Goal: Transaction & Acquisition: Purchase product/service

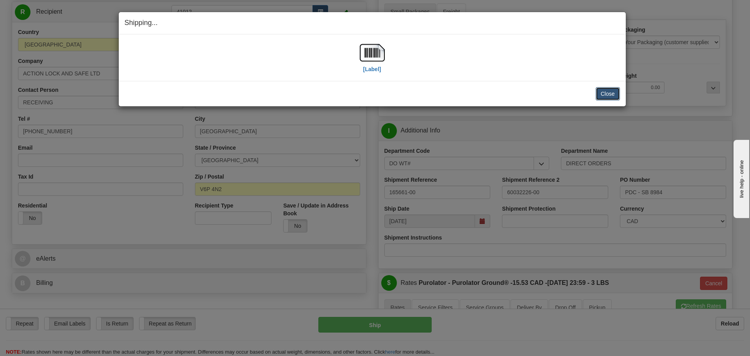
click at [603, 91] on button "Close" at bounding box center [608, 93] width 24 height 13
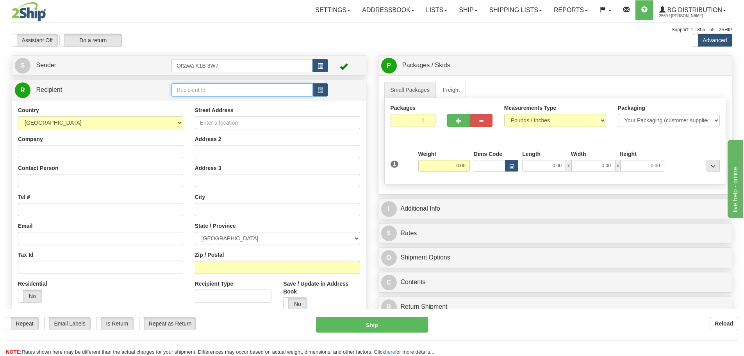
click at [243, 89] on input "text" at bounding box center [242, 89] width 141 height 13
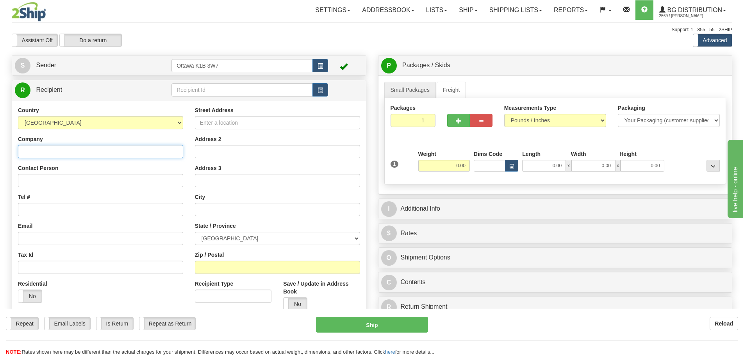
click at [95, 151] on input "Company" at bounding box center [100, 151] width 165 height 13
type input "llll"
click at [242, 124] on input "Street Address" at bounding box center [277, 122] width 165 height 13
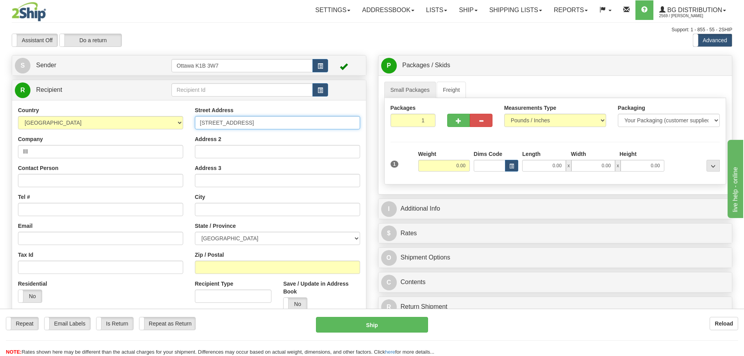
type input "256 ashley st"
type input "fox borro"
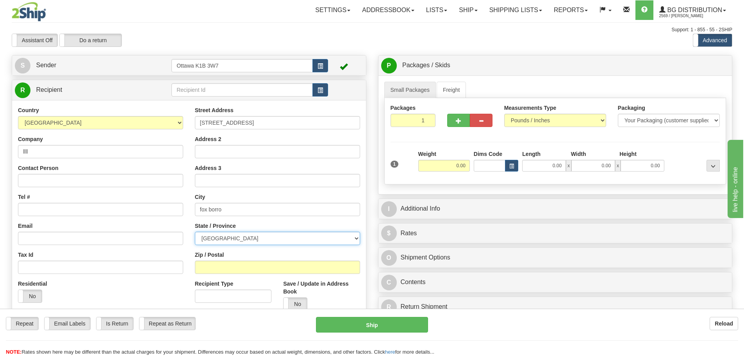
click at [241, 240] on select "ALBERTA BRITISH COLUMBIA MANITOBA NEW BRUNSWICK NEWFOUNDLAND NOVA SCOTIA NUNAVU…" at bounding box center [277, 238] width 165 height 13
select select "ON"
click at [195, 232] on select "ALBERTA BRITISH COLUMBIA MANITOBA NEW BRUNSWICK NEWFOUNDLAND NOVA SCOTIA NUNAVU…" at bounding box center [277, 238] width 165 height 13
click at [226, 259] on div "Zip / Postal" at bounding box center [277, 262] width 165 height 23
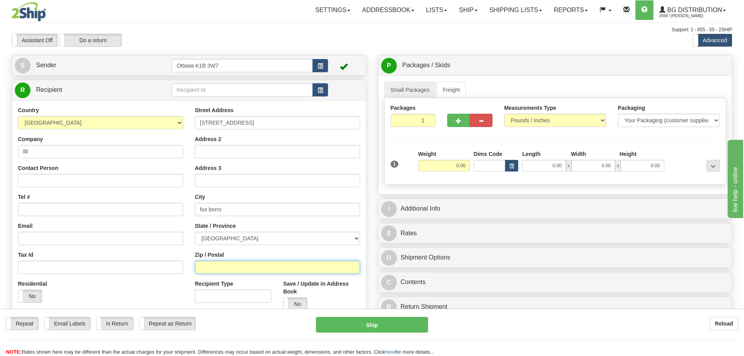
click at [227, 264] on input "Zip / Postal" at bounding box center [277, 267] width 165 height 13
type input "k0k 2b0"
click at [448, 166] on input "0.00" at bounding box center [444, 166] width 52 height 12
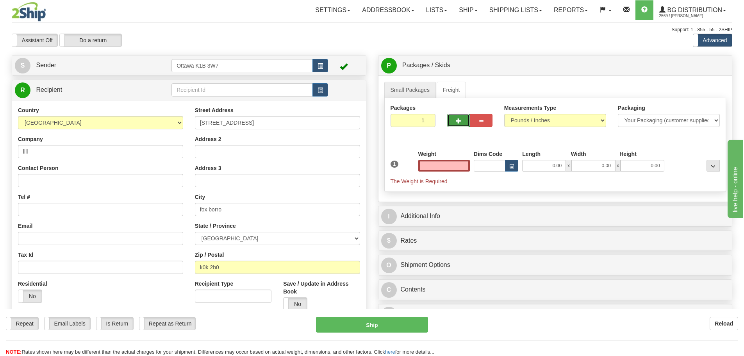
type input "0.00"
click at [461, 124] on button "button" at bounding box center [458, 120] width 23 height 13
type input "2"
click at [701, 64] on span "Pack / Skid Level" at bounding box center [707, 65] width 36 height 5
radio input "true"
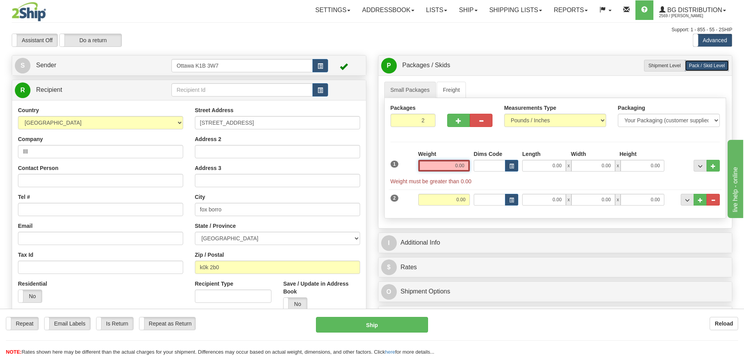
click at [442, 163] on input "0.00" at bounding box center [444, 166] width 52 height 12
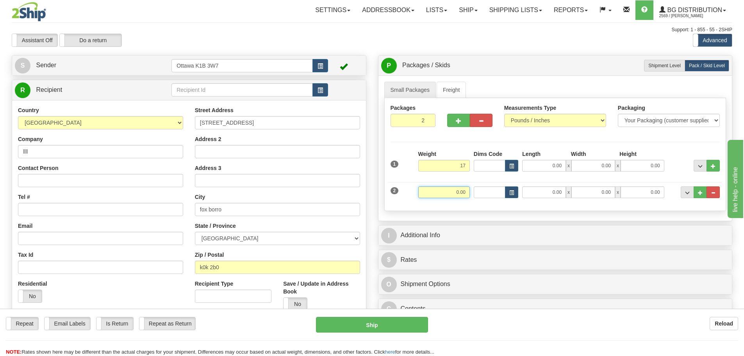
type input "17.00"
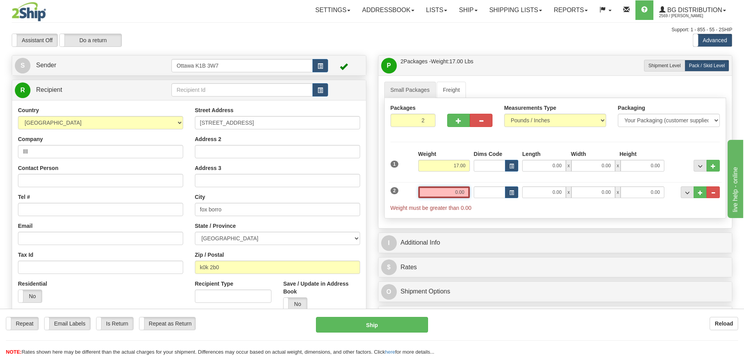
click at [461, 193] on input "0.00" at bounding box center [444, 192] width 52 height 12
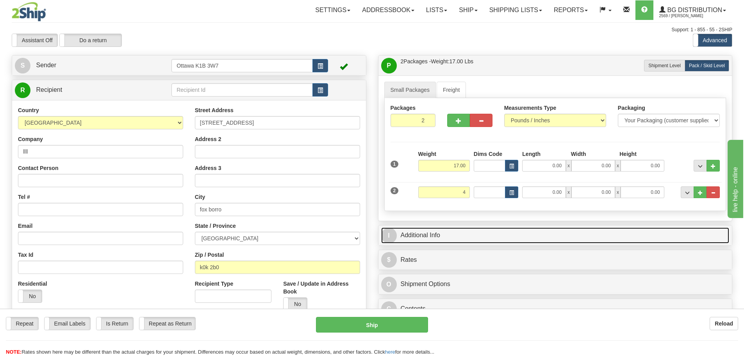
click at [535, 231] on link "I Additional Info" at bounding box center [555, 235] width 349 height 16
type input "4.00"
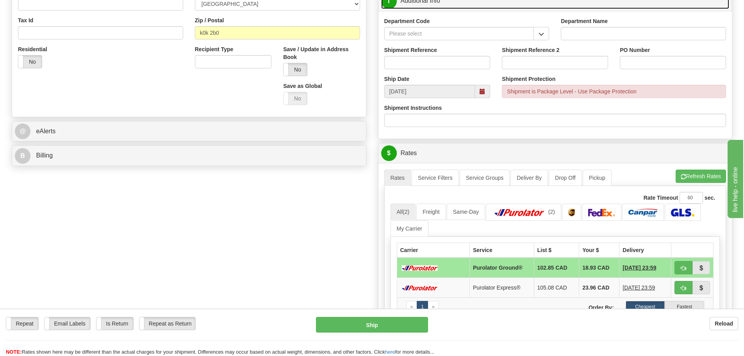
scroll to position [78, 0]
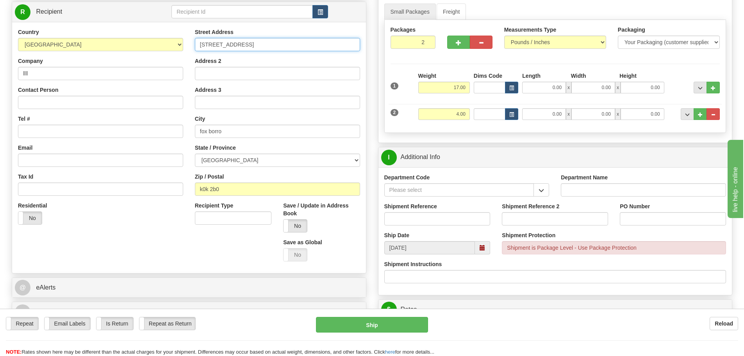
drag, startPoint x: 265, startPoint y: 45, endPoint x: 73, endPoint y: 43, distance: 191.9
click at [75, 43] on div "Country AFGHANISTAN ALAND ISLANDS ALBANIA ALGERIA AMERICAN SAMOA ANDORRA ANGOLA…" at bounding box center [189, 147] width 354 height 239
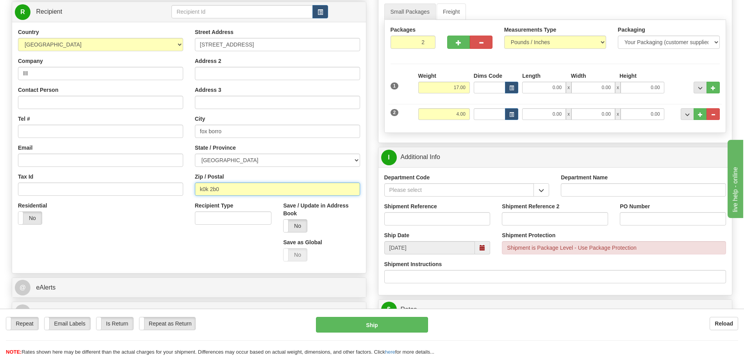
click at [214, 191] on input "k0k 2b0" at bounding box center [277, 188] width 165 height 13
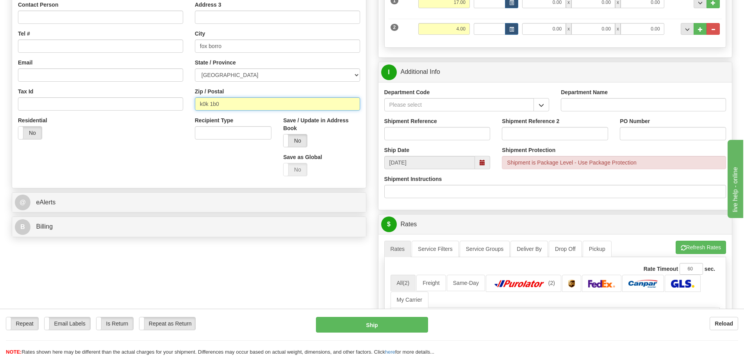
scroll to position [234, 0]
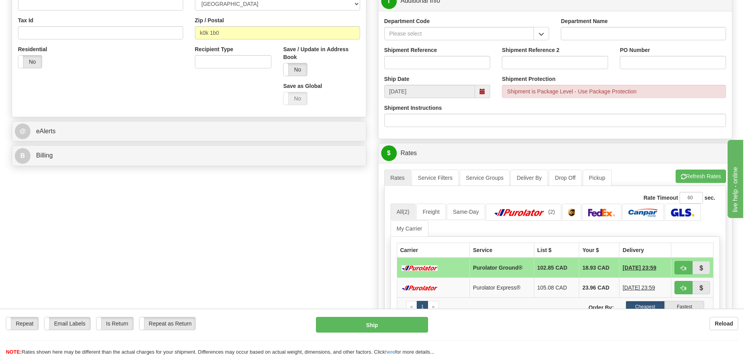
click at [260, 227] on div "Create a label for the return Create Pickup Without Label S" at bounding box center [372, 143] width 733 height 645
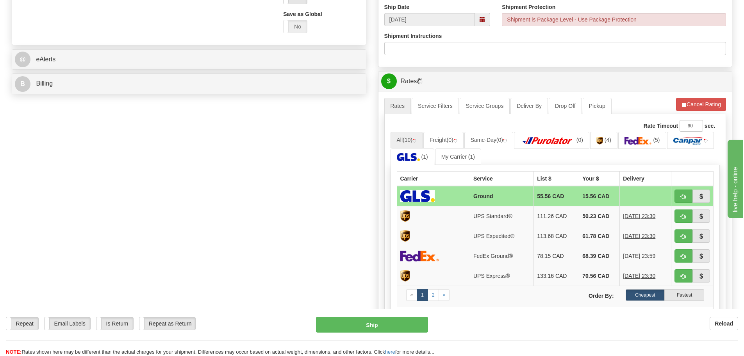
scroll to position [313, 0]
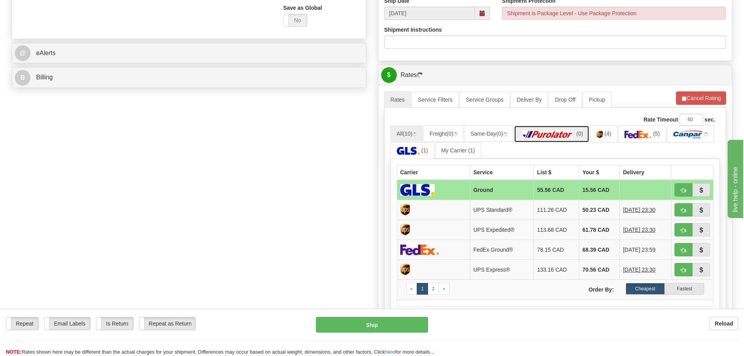
click at [541, 135] on img at bounding box center [547, 135] width 55 height 8
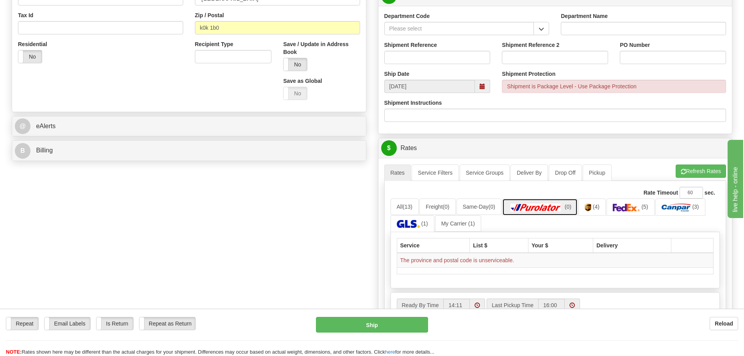
scroll to position [234, 0]
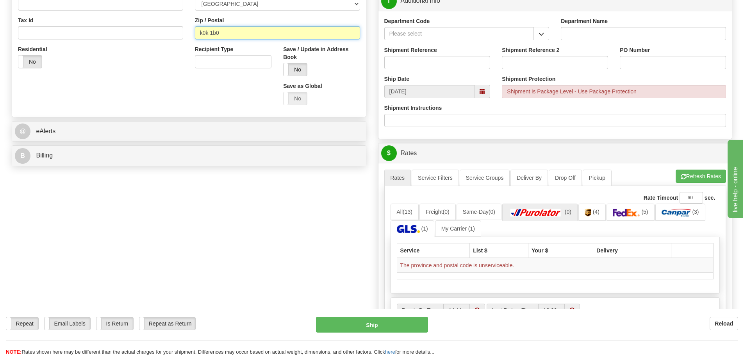
click at [213, 33] on input "k0k 1b0" at bounding box center [277, 32] width 165 height 13
type input "k0k 2b0"
click at [308, 201] on div "Create a label for the return Create Pickup Without Label S" at bounding box center [372, 121] width 733 height 600
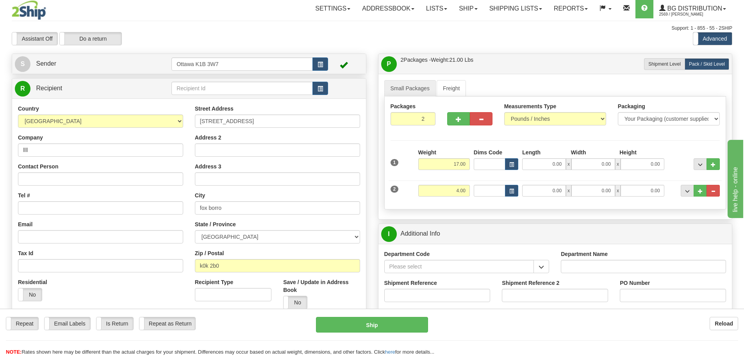
scroll to position [0, 0]
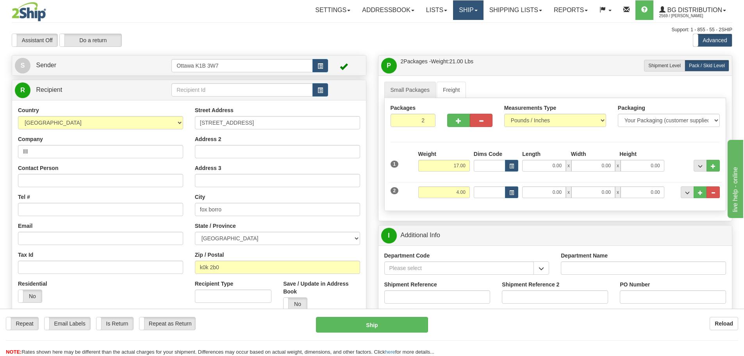
click at [463, 13] on link "Ship" at bounding box center [468, 10] width 30 height 20
click at [463, 25] on link "Ship Screen" at bounding box center [453, 27] width 62 height 10
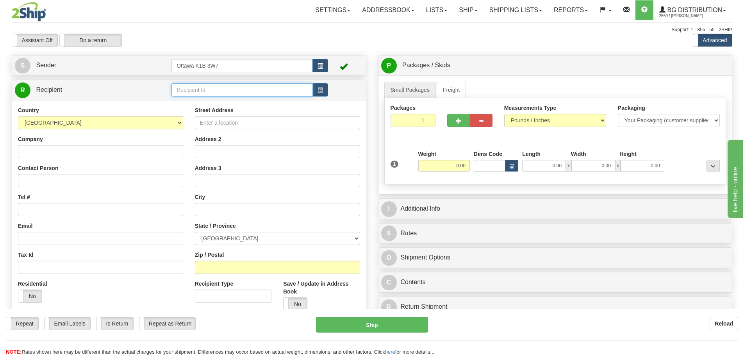
click at [229, 94] on input "text" at bounding box center [242, 89] width 141 height 13
type input "5"
click at [258, 53] on div "Toggle navigation Settings Shipping Preferences Fields Preferences New" at bounding box center [372, 222] width 744 height 444
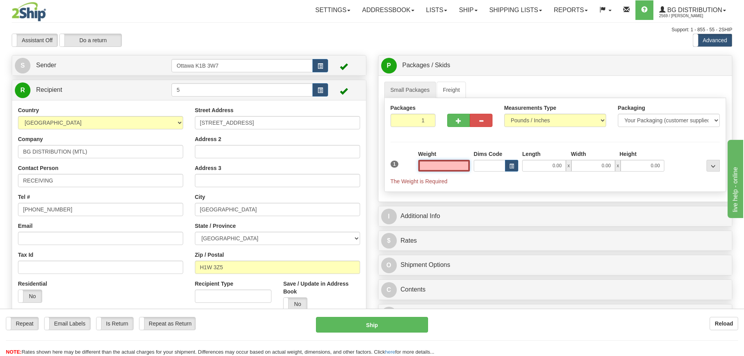
click at [450, 165] on input "text" at bounding box center [444, 166] width 52 height 12
type input "0.00"
drag, startPoint x: 418, startPoint y: 123, endPoint x: 440, endPoint y: 142, distance: 29.1
click at [436, 126] on div "Packages 1 1" at bounding box center [413, 118] width 57 height 29
type input "3"
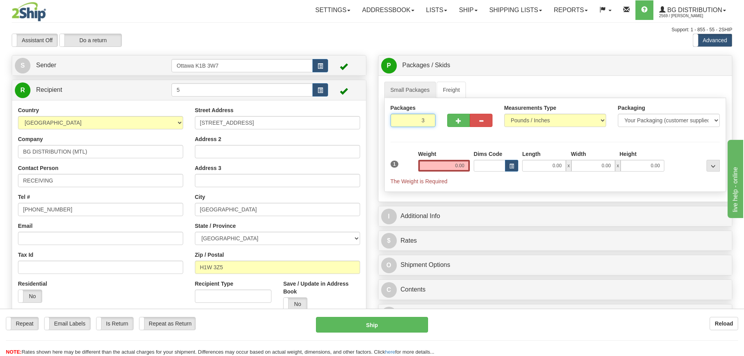
click button "Delete" at bounding box center [0, 0] width 0 height 0
click at [686, 74] on div "P Packages / Skids 3 Packages - Weight: 0.00 Lbs 1 Skids - Weight: NaN Lbs Ship…" at bounding box center [556, 65] width 354 height 20
click at [693, 69] on label "Pack / Skid Level Pack.." at bounding box center [707, 66] width 45 height 12
radio input "true"
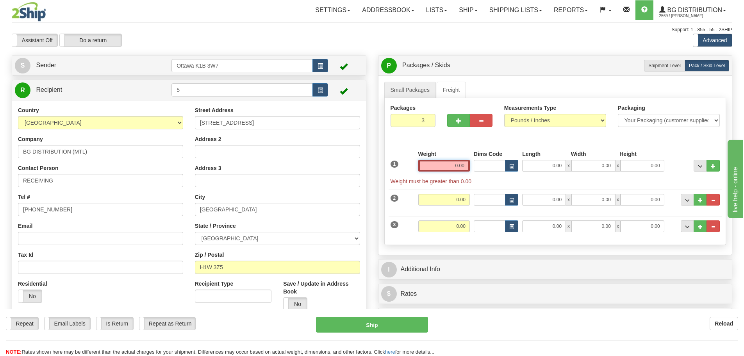
click at [461, 168] on input "0.00" at bounding box center [444, 166] width 52 height 12
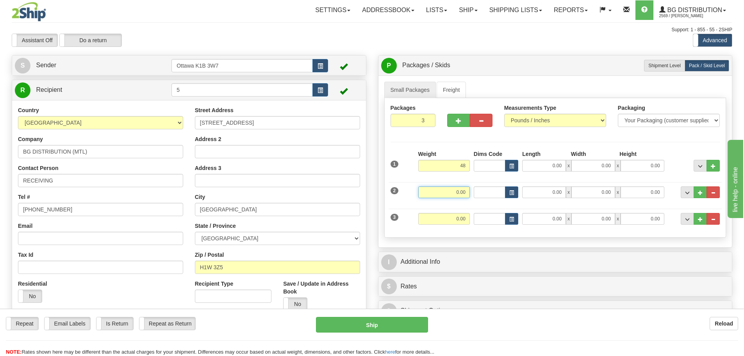
type input "48.00"
drag, startPoint x: 458, startPoint y: 188, endPoint x: 465, endPoint y: 187, distance: 7.4
click at [458, 188] on input "0.00" at bounding box center [444, 192] width 52 height 12
type input "18.00"
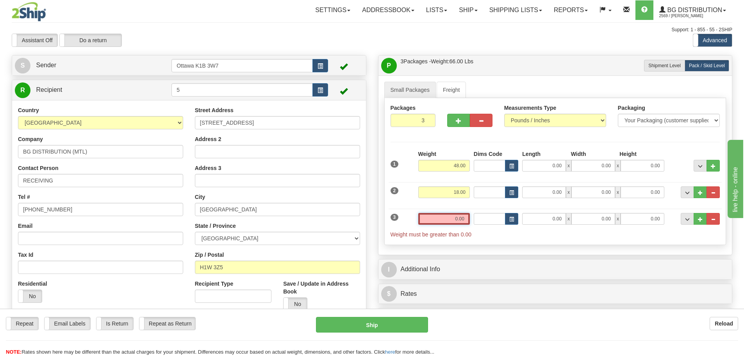
click at [460, 220] on input "0.00" at bounding box center [444, 219] width 52 height 12
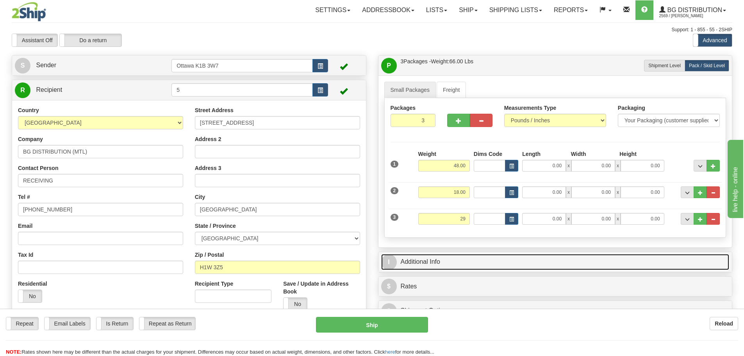
type input "29.00"
click at [545, 259] on link "I Additional Info" at bounding box center [555, 262] width 349 height 16
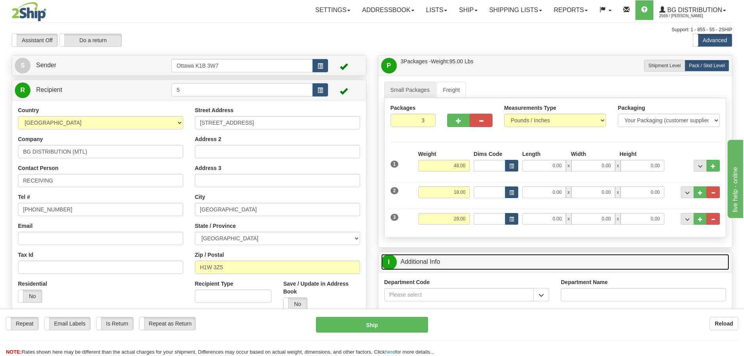
scroll to position [156, 0]
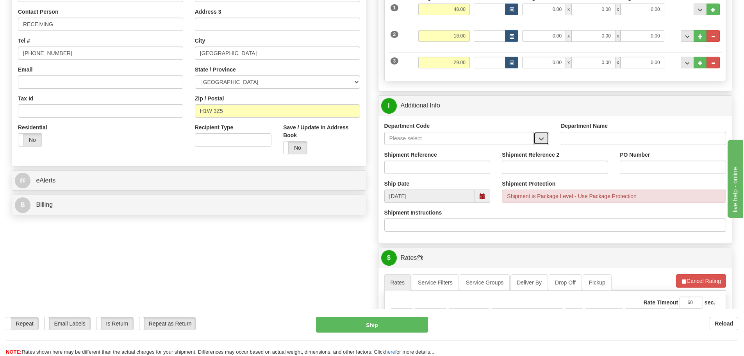
click at [537, 139] on button "button" at bounding box center [542, 138] width 16 height 13
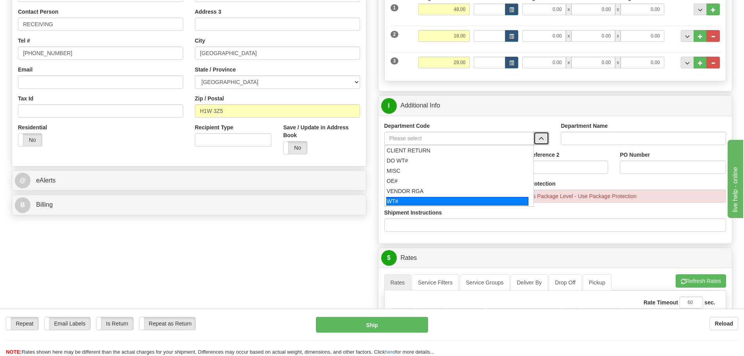
drag, startPoint x: 439, startPoint y: 198, endPoint x: 440, endPoint y: 178, distance: 19.9
click at [439, 198] on div "WT#" at bounding box center [457, 201] width 142 height 9
type input "WT#"
type input "WAREHOUSE TRANSFERS"
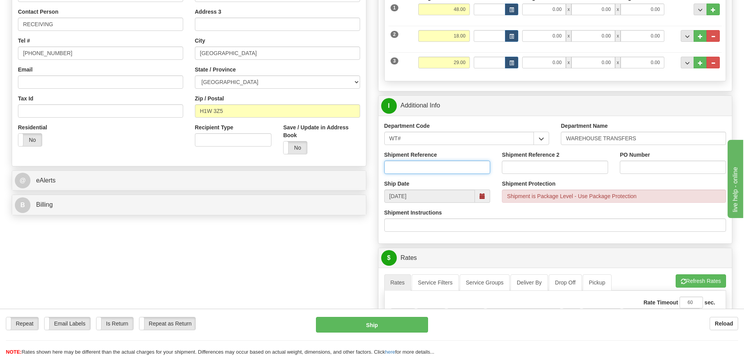
click at [440, 168] on input "Shipment Reference" at bounding box center [437, 167] width 106 height 13
type input "165718-00"
type input "165746-00"
click at [682, 171] on input "PO Number" at bounding box center [673, 167] width 106 height 13
type input "N/A"
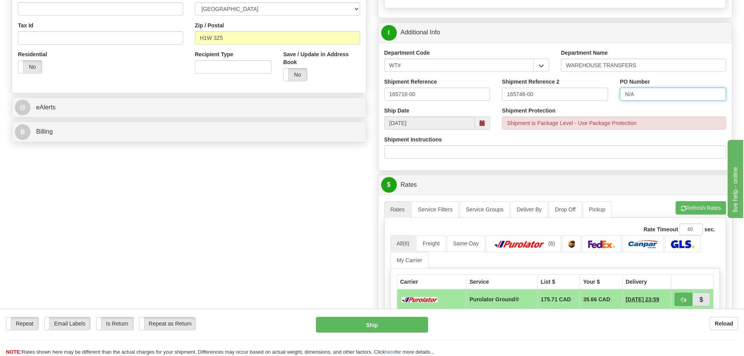
scroll to position [234, 0]
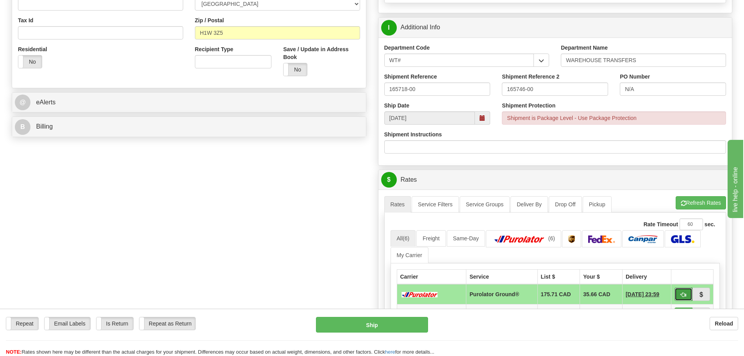
click at [683, 297] on span "button" at bounding box center [683, 294] width 5 height 5
type input "260"
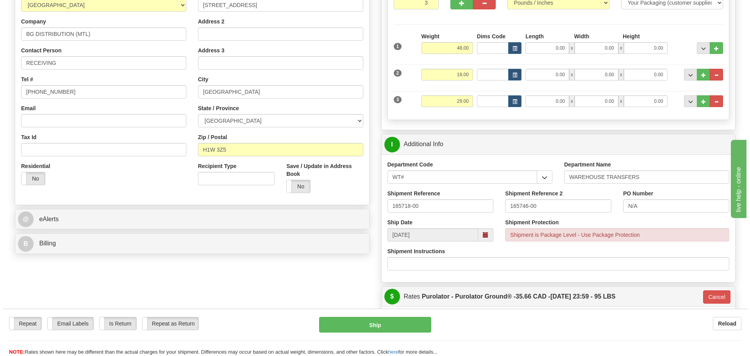
scroll to position [117, 0]
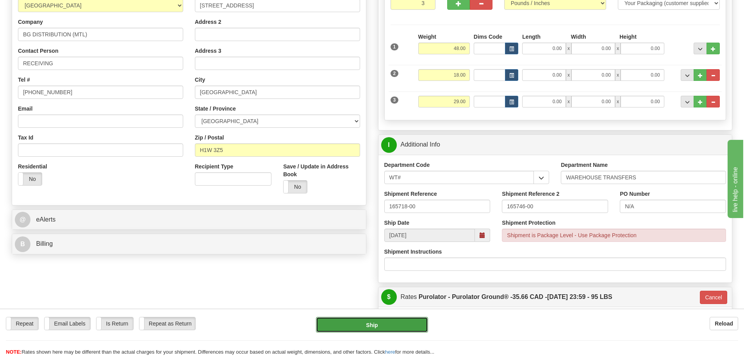
click at [347, 317] on button "Ship" at bounding box center [372, 325] width 112 height 16
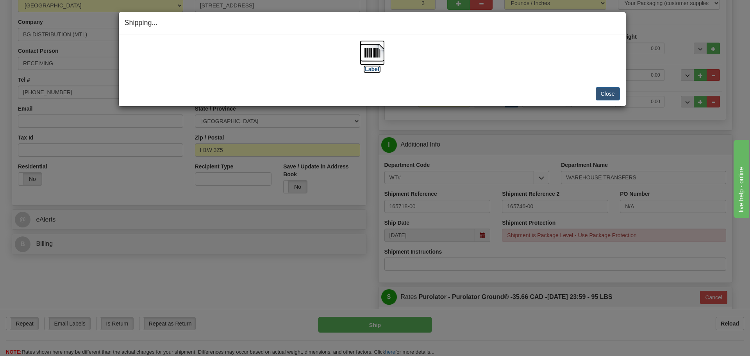
click at [370, 69] on label "[Label]" at bounding box center [372, 69] width 18 height 8
click at [606, 89] on button "Close" at bounding box center [608, 93] width 24 height 13
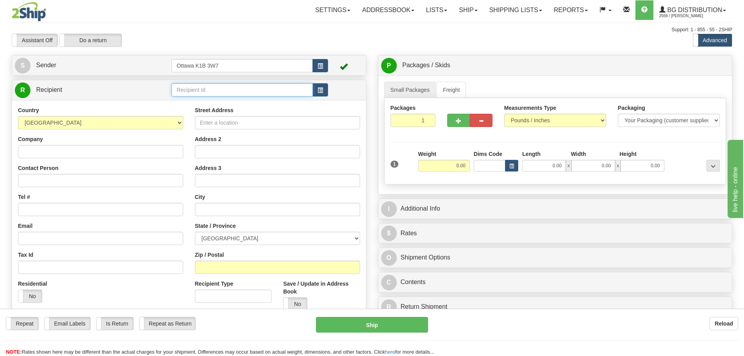
click at [242, 90] on input "text" at bounding box center [242, 89] width 141 height 13
type input "6"
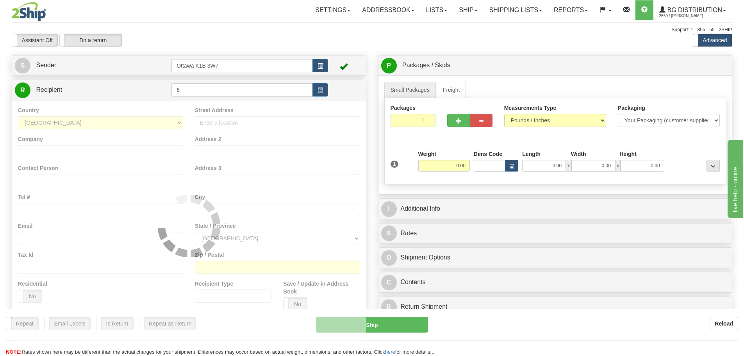
click at [256, 25] on div "Toggle navigation Settings Shipping Preferences Fields Preferences New" at bounding box center [372, 222] width 744 height 444
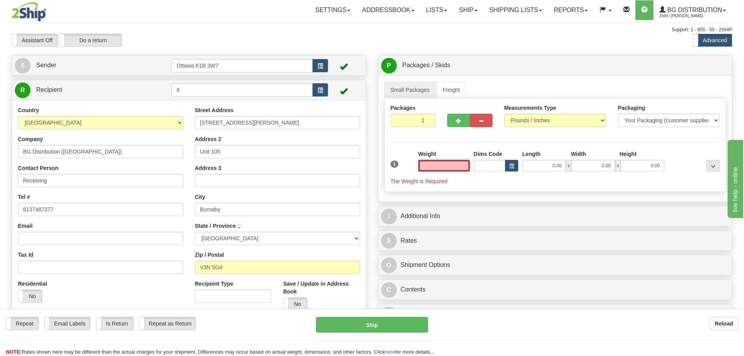
click at [438, 164] on input "text" at bounding box center [444, 166] width 52 height 12
click at [451, 164] on input "text" at bounding box center [444, 166] width 52 height 12
type input "0.00"
drag, startPoint x: 403, startPoint y: 121, endPoint x: 509, endPoint y: 152, distance: 110.8
click at [509, 152] on div "Packages 1 1 Measurements Type" at bounding box center [555, 145] width 342 height 94
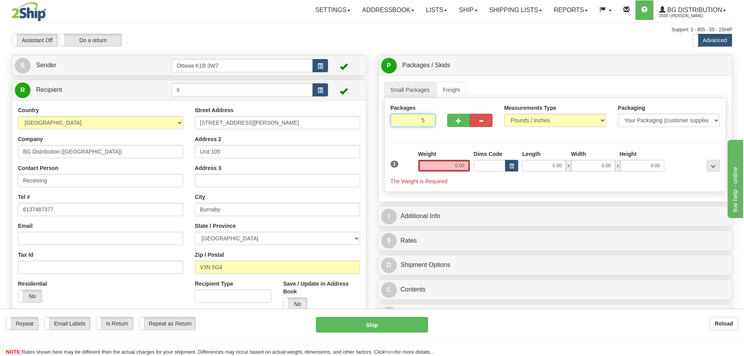
type input "5"
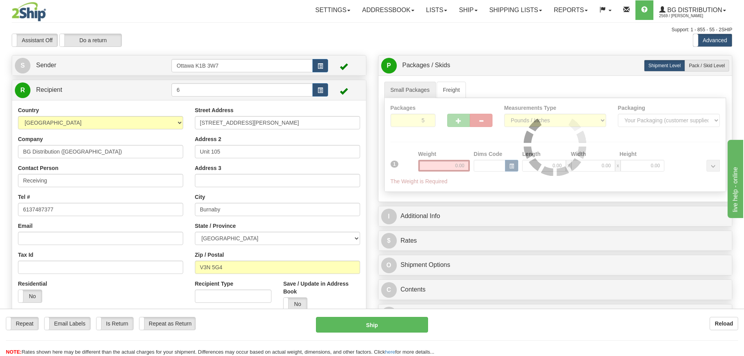
click at [495, 25] on div "Toggle navigation Settings Shipping Preferences Fields Preferences New" at bounding box center [372, 207] width 744 height 415
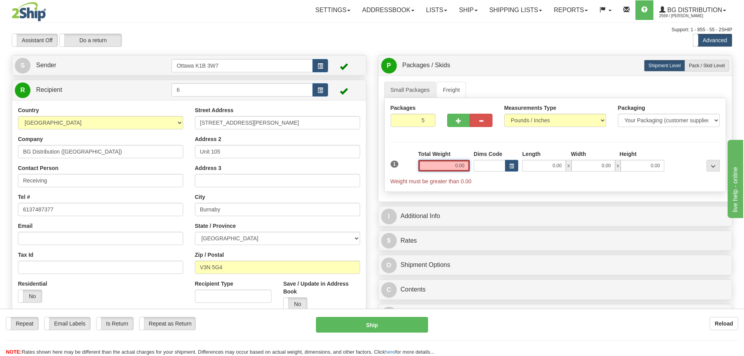
click at [448, 170] on input "0.00" at bounding box center [444, 166] width 52 height 12
type input "0.00"
click at [688, 63] on label "Pack / Skid Level Pack.." at bounding box center [707, 66] width 45 height 12
radio input "true"
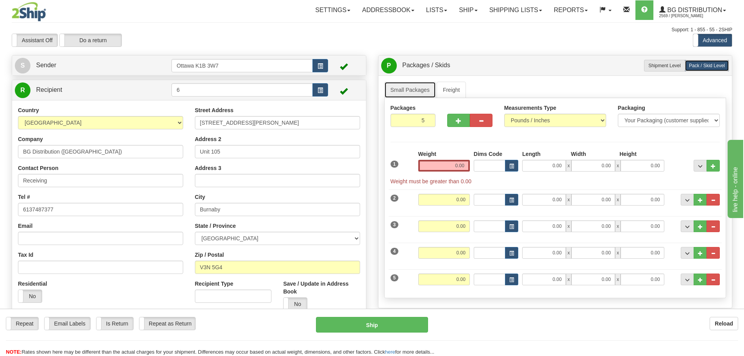
click at [418, 88] on link "Small Packages" at bounding box center [410, 90] width 52 height 16
drag, startPoint x: 448, startPoint y: 167, endPoint x: 452, endPoint y: 168, distance: 3.9
click at [448, 167] on input "0.00" at bounding box center [444, 166] width 52 height 12
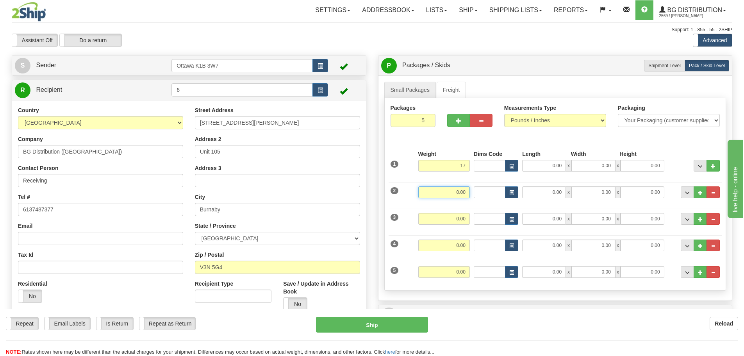
click at [467, 194] on input "0.00" at bounding box center [444, 192] width 52 height 12
type input "17.00"
type input "28.00"
click at [454, 222] on input "0.00" at bounding box center [444, 219] width 52 height 12
click at [458, 245] on input "0.00" at bounding box center [444, 246] width 52 height 12
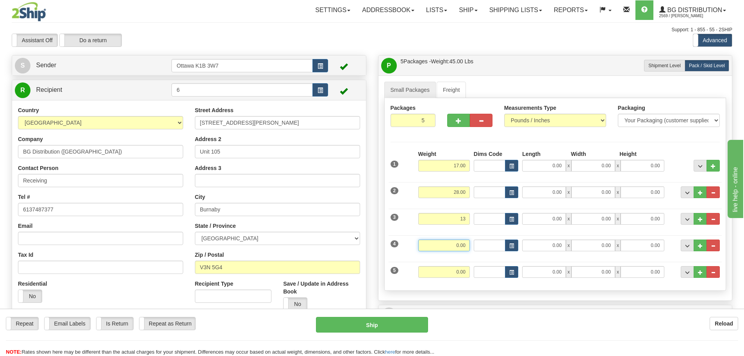
type input "13.00"
click at [451, 268] on input "0.00" at bounding box center [444, 272] width 52 height 12
type input "48.00"
click at [503, 300] on div "Small Packages Freight Packages 5 5 Measurements Type" at bounding box center [556, 187] width 354 height 225
type input "34.00"
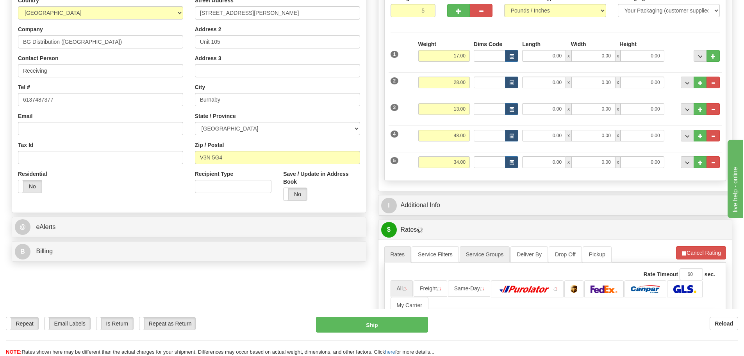
scroll to position [156, 0]
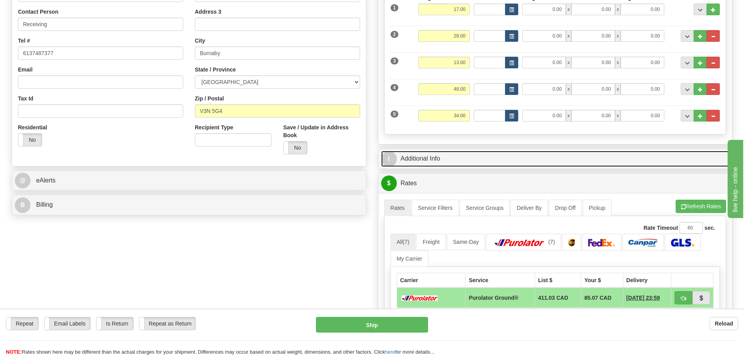
click at [465, 152] on link "I Additional Info" at bounding box center [555, 159] width 349 height 16
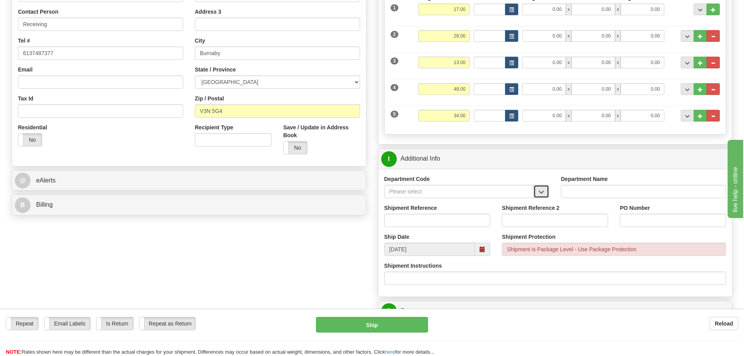
click at [549, 193] on button "button" at bounding box center [542, 191] width 16 height 13
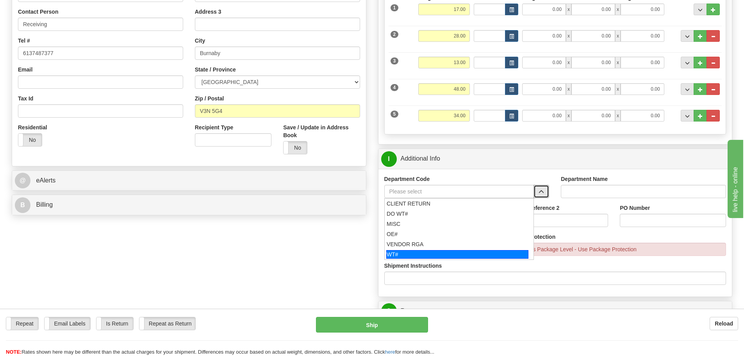
click at [413, 252] on div "WT#" at bounding box center [457, 254] width 142 height 9
type input "WT#"
type input "WAREHOUSE TRANSFERS"
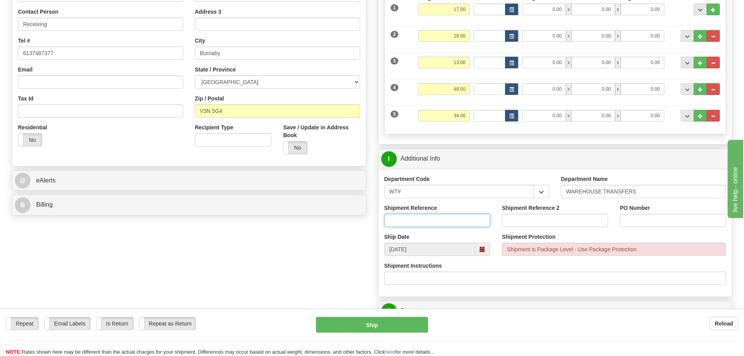
click at [408, 218] on input "Shipment Reference" at bounding box center [437, 220] width 106 height 13
type input "163184-01"
type input "165511-00"
click at [664, 222] on input "PO Number" at bounding box center [673, 220] width 106 height 13
click at [656, 223] on input "PO Number" at bounding box center [673, 220] width 106 height 13
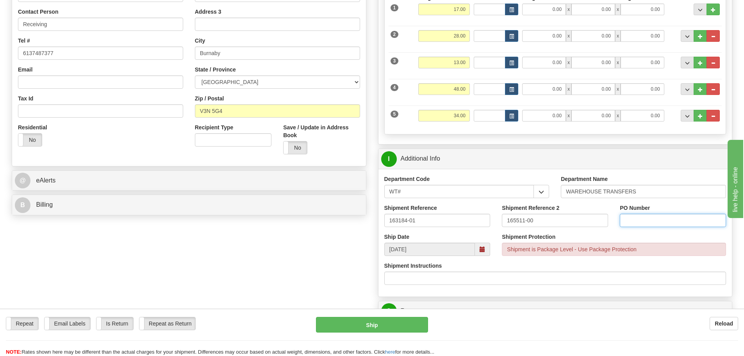
type input "N/A"
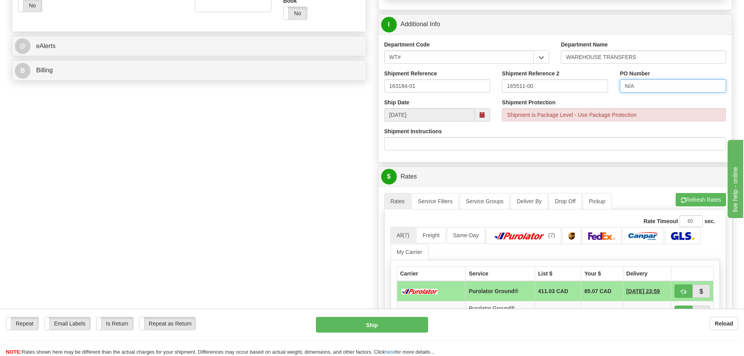
scroll to position [313, 0]
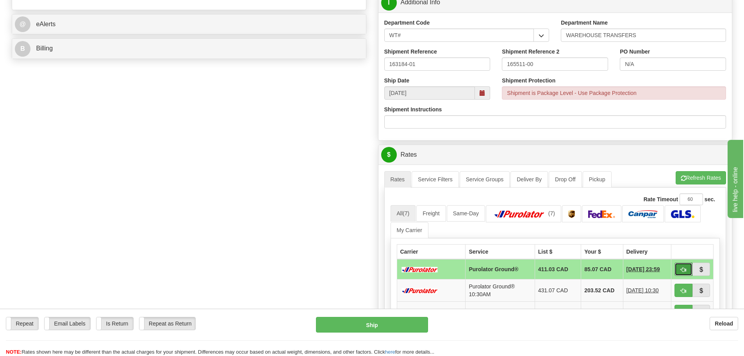
click at [681, 267] on span "button" at bounding box center [683, 269] width 5 height 5
type input "260"
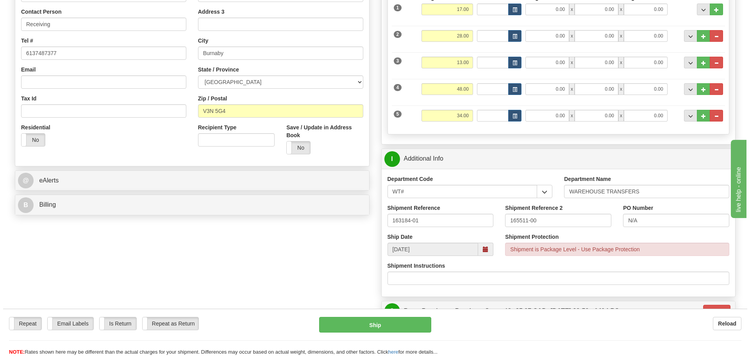
scroll to position [195, 0]
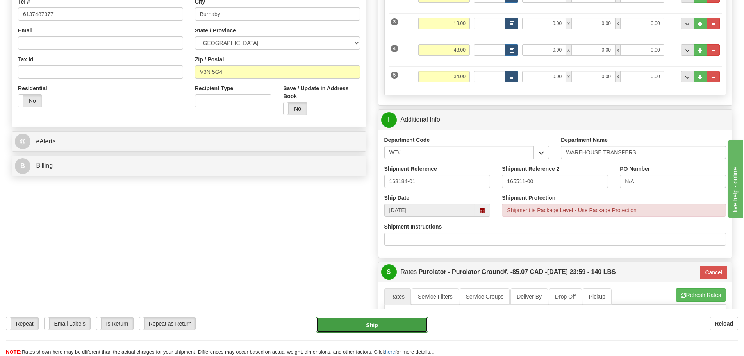
click at [390, 330] on button "Ship" at bounding box center [372, 325] width 112 height 16
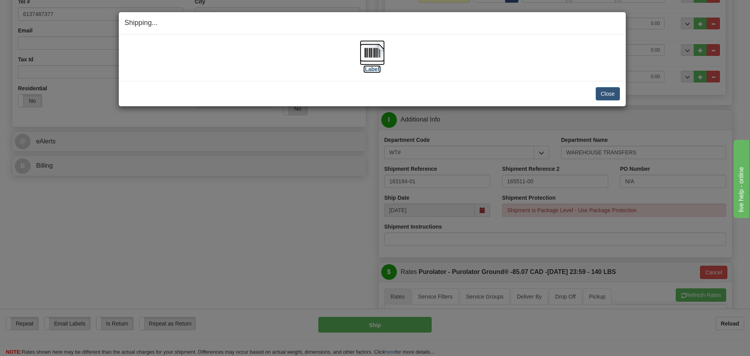
click at [372, 68] on label "[Label]" at bounding box center [372, 69] width 18 height 8
click at [599, 92] on button "Close" at bounding box center [608, 93] width 24 height 13
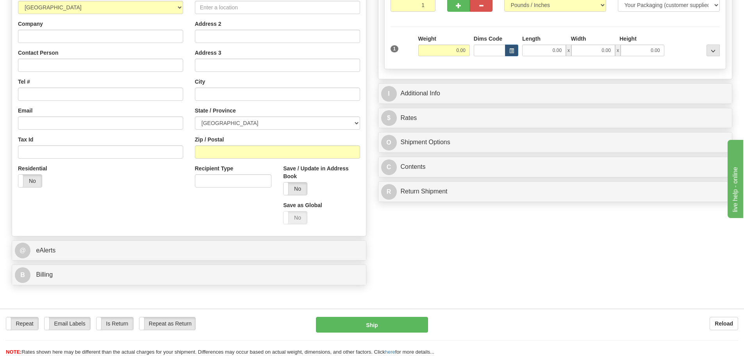
scroll to position [117, 0]
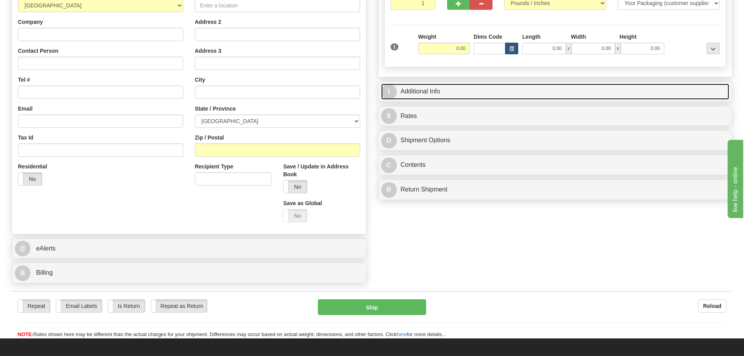
drag, startPoint x: 458, startPoint y: 95, endPoint x: 483, endPoint y: 136, distance: 47.5
click at [458, 95] on link "I Additional Info" at bounding box center [555, 92] width 349 height 16
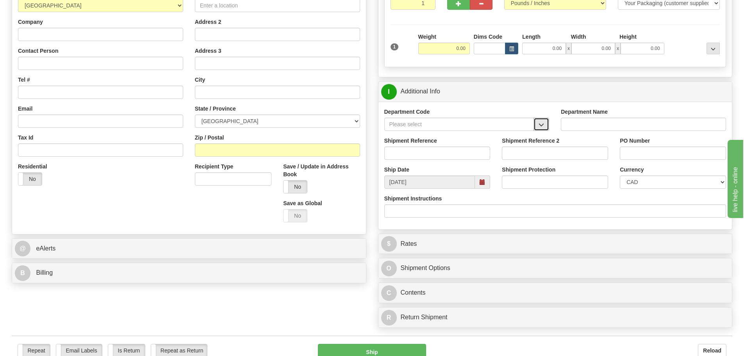
click at [537, 127] on button "button" at bounding box center [542, 124] width 16 height 13
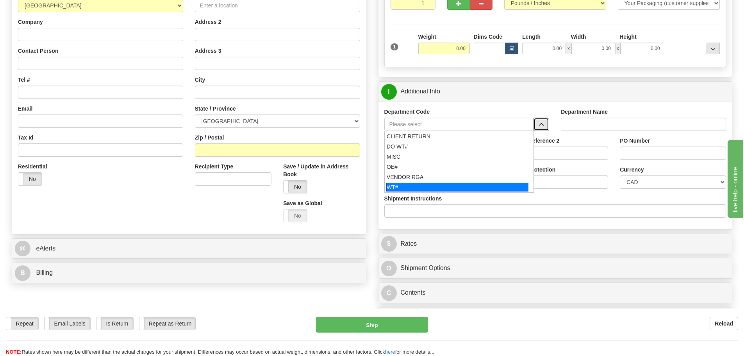
click at [443, 184] on div "WT#" at bounding box center [457, 187] width 142 height 9
type input "WT#"
type input "WAREHOUSE TRANSFERS"
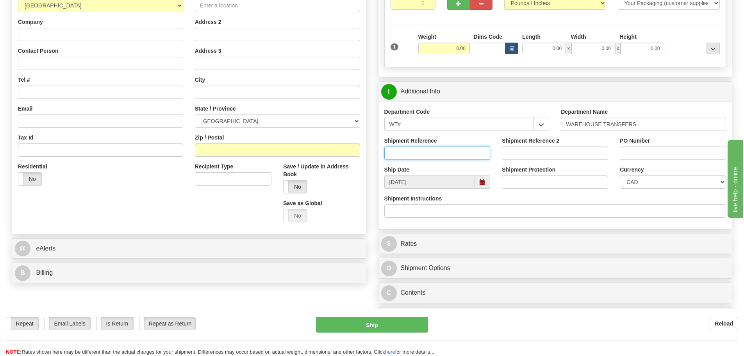
click at [422, 158] on input "Shipment Reference" at bounding box center [437, 153] width 106 height 13
type input "165650-00"
click at [548, 155] on input "Shipment Reference 2" at bounding box center [555, 153] width 106 height 13
type input "165816-00"
click at [653, 156] on input "PO Number" at bounding box center [673, 153] width 106 height 13
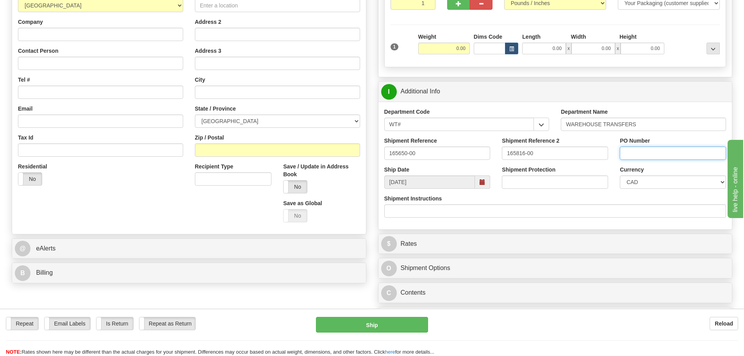
type input "N/A"
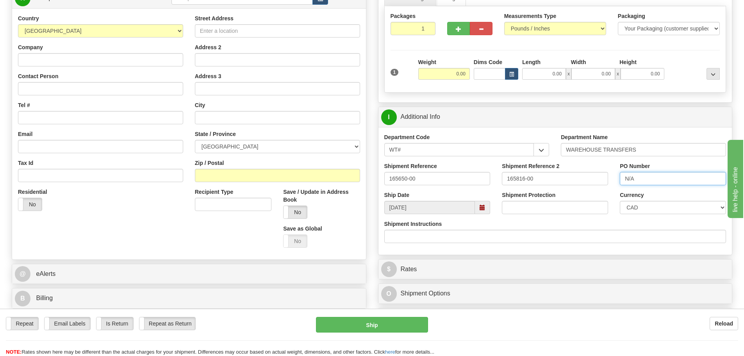
scroll to position [78, 0]
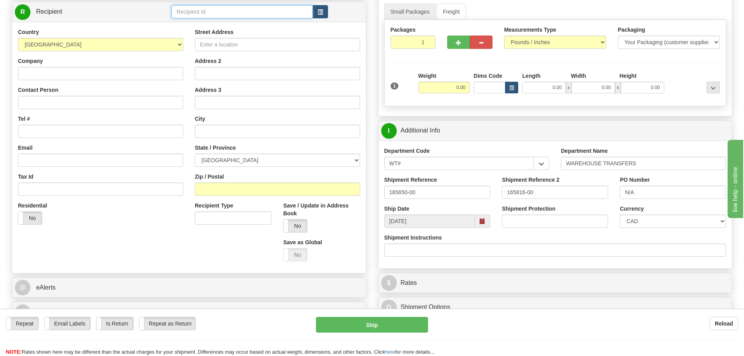
click at [227, 14] on input "text" at bounding box center [242, 11] width 141 height 13
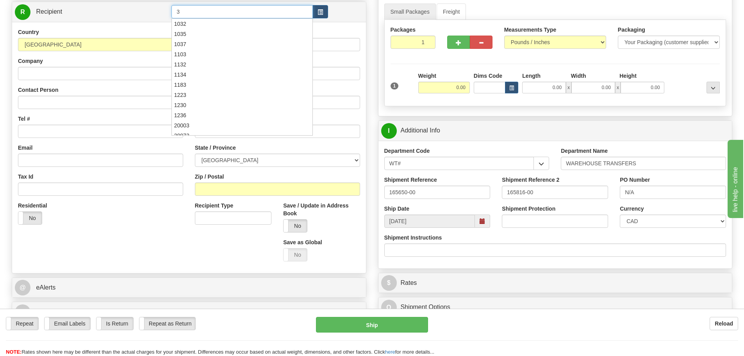
type input "3"
click at [365, 82] on div "Country [GEOGRAPHIC_DATA] [GEOGRAPHIC_DATA] [GEOGRAPHIC_DATA] [GEOGRAPHIC_DATA]…" at bounding box center [189, 147] width 354 height 251
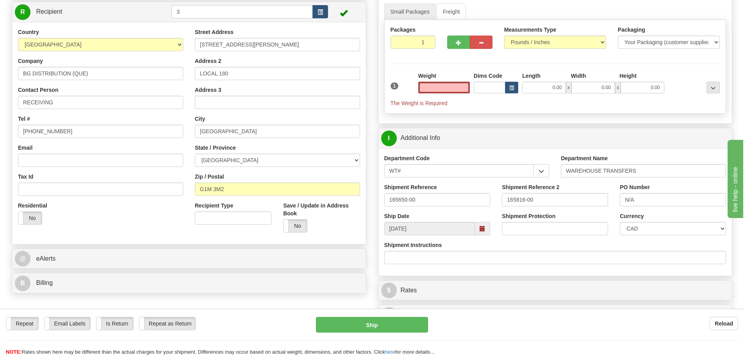
type input "0.00"
drag, startPoint x: 408, startPoint y: 39, endPoint x: 548, endPoint y: 110, distance: 157.6
click at [501, 68] on div "Packages 1 1 Measurements Type" at bounding box center [555, 67] width 342 height 94
type input "5"
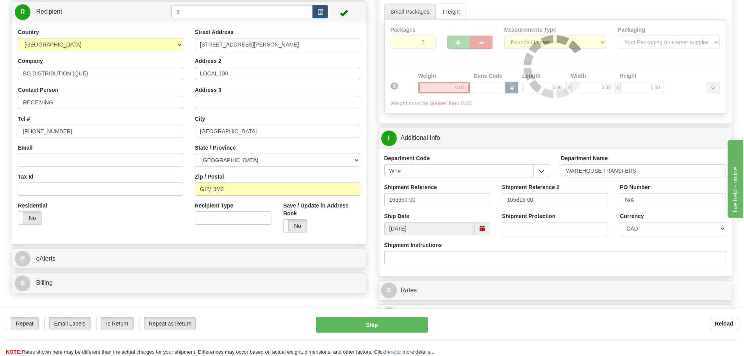
click at [561, 100] on div "Packages 5 1 Measurements Type" at bounding box center [555, 67] width 342 height 94
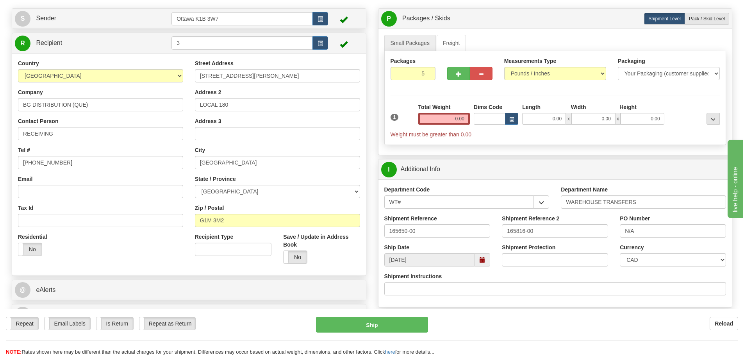
scroll to position [0, 0]
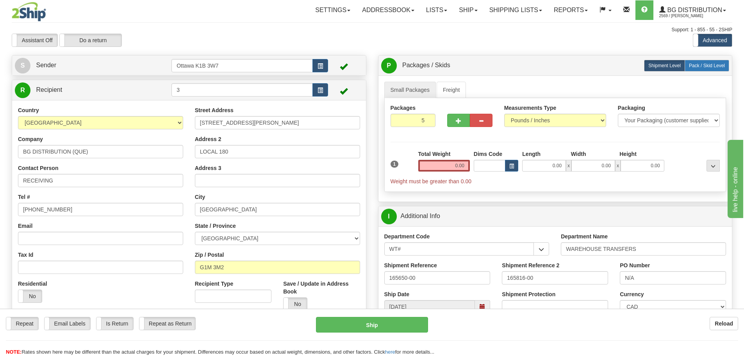
click at [712, 68] on span "Pack / Skid Level" at bounding box center [707, 65] width 36 height 5
radio input "true"
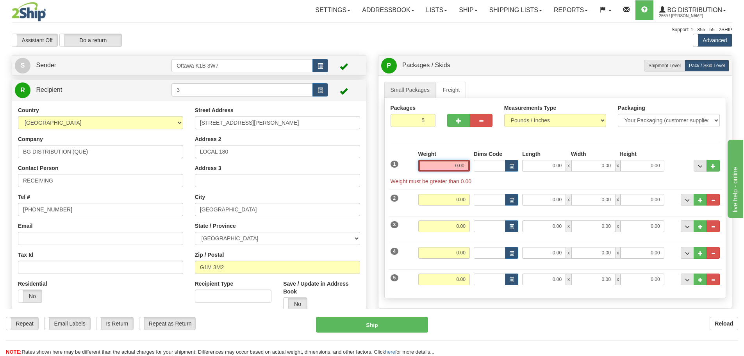
click at [440, 163] on input "0.00" at bounding box center [444, 166] width 52 height 12
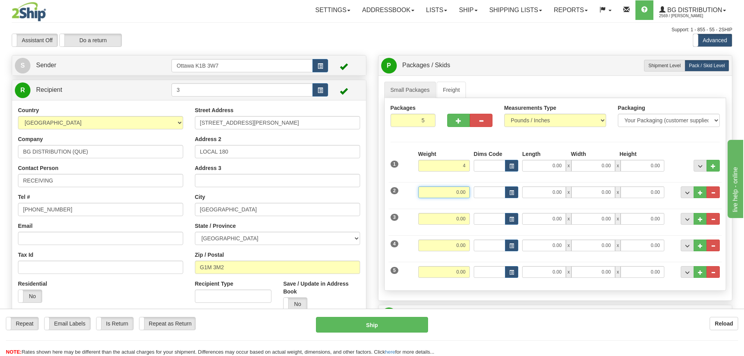
click at [465, 191] on input "0.00" at bounding box center [444, 192] width 52 height 12
type input "4.00"
click at [460, 215] on input "0.00" at bounding box center [444, 219] width 52 height 12
type input "9.00"
drag, startPoint x: 460, startPoint y: 244, endPoint x: 594, endPoint y: 300, distance: 144.5
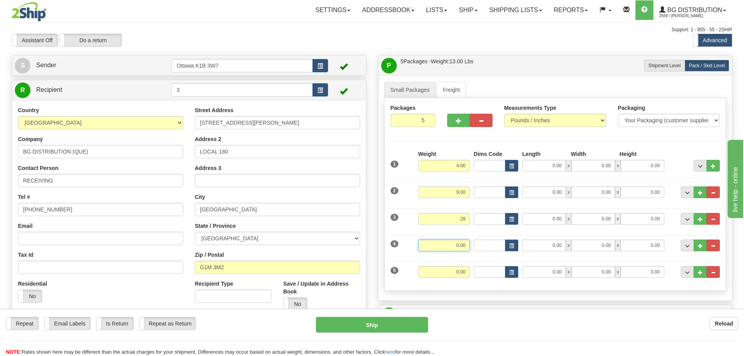
click at [460, 244] on input "0.00" at bounding box center [444, 246] width 52 height 12
type input "28.00"
click at [465, 268] on input "0.00" at bounding box center [444, 272] width 52 height 12
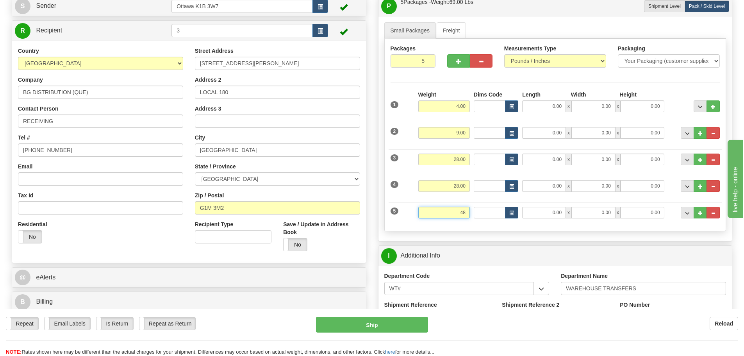
scroll to position [78, 0]
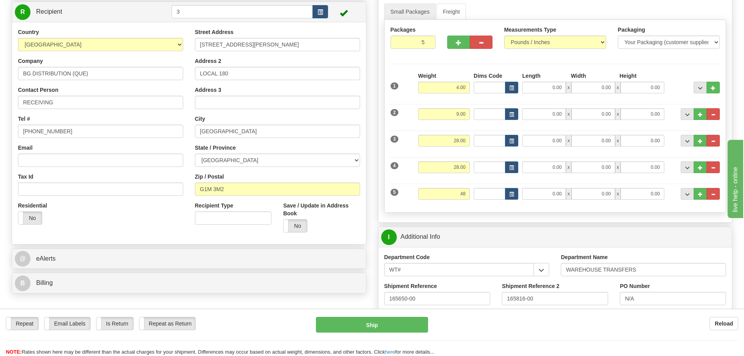
click at [366, 227] on div "R Recipient 3" at bounding box center [189, 123] width 355 height 243
type input "48.00"
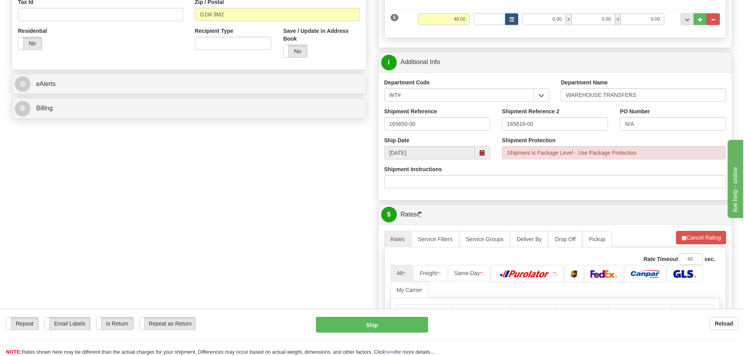
scroll to position [313, 0]
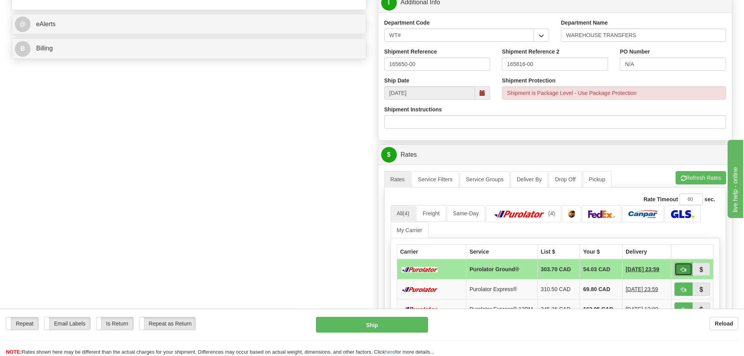
click at [680, 264] on button "button" at bounding box center [684, 269] width 18 height 13
type input "260"
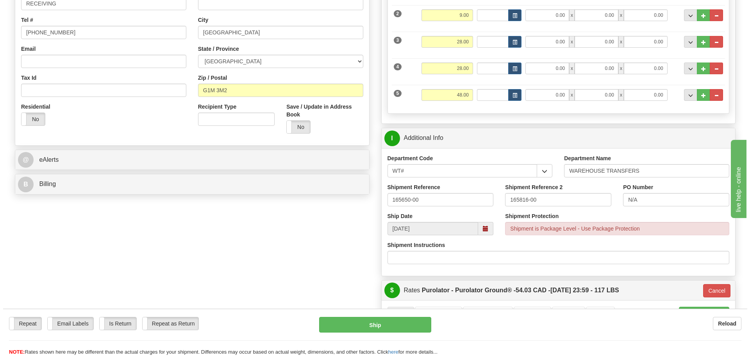
scroll to position [195, 0]
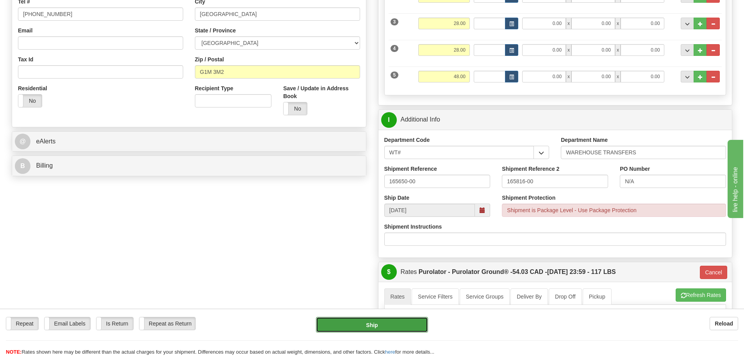
click at [395, 329] on button "Ship" at bounding box center [372, 325] width 112 height 16
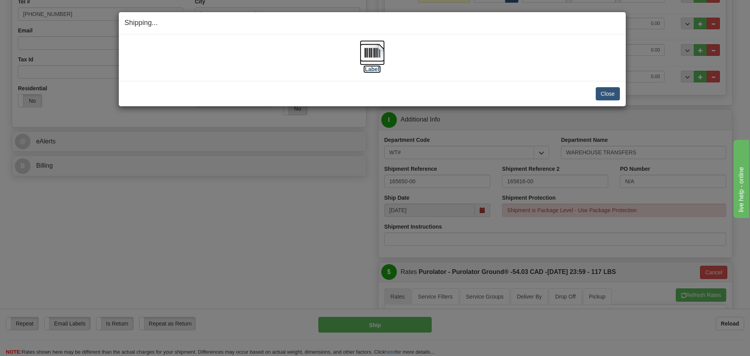
click at [374, 69] on label "[Label]" at bounding box center [372, 69] width 18 height 8
click at [608, 91] on button "Close" at bounding box center [608, 93] width 24 height 13
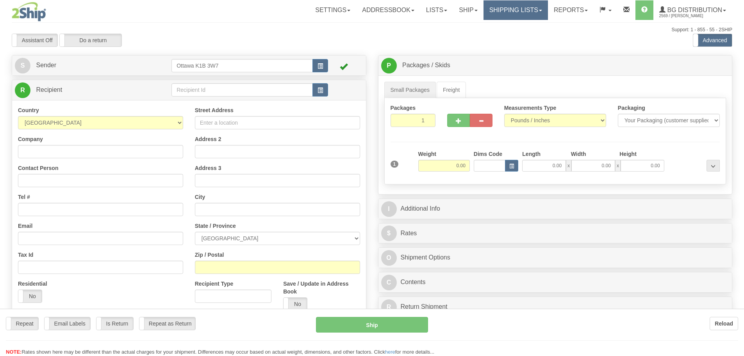
click at [522, 12] on link "Shipping lists" at bounding box center [516, 10] width 64 height 20
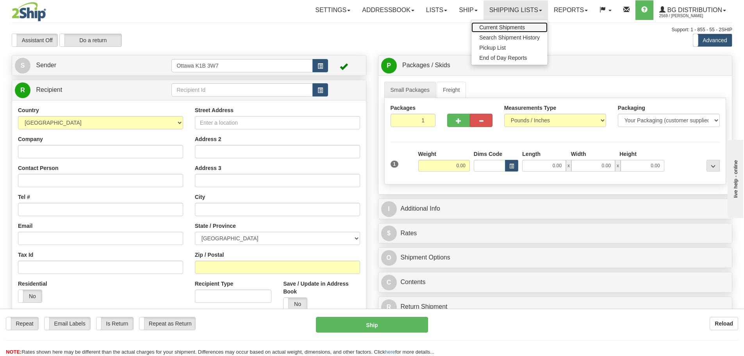
click at [514, 27] on span "Current Shipments" at bounding box center [502, 27] width 46 height 6
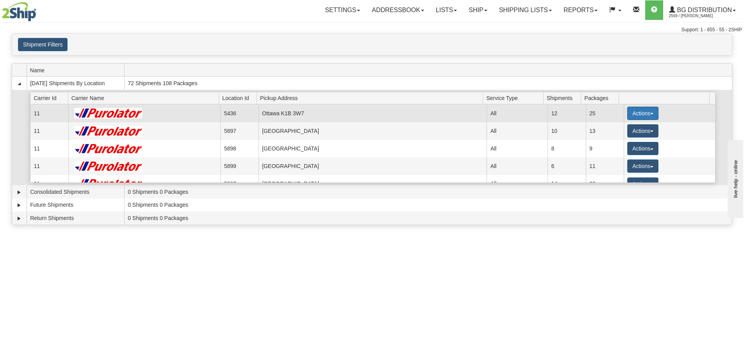
click at [641, 115] on button "Actions" at bounding box center [643, 113] width 31 height 13
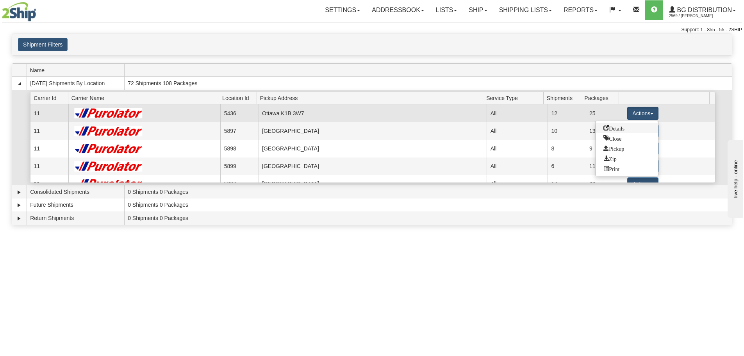
click at [625, 131] on link "Details" at bounding box center [627, 128] width 63 height 10
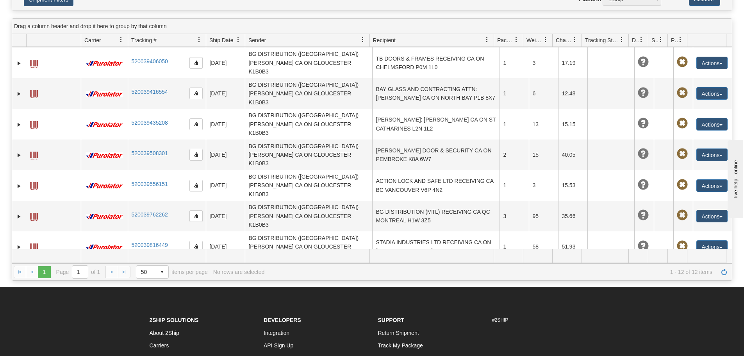
scroll to position [162, 0]
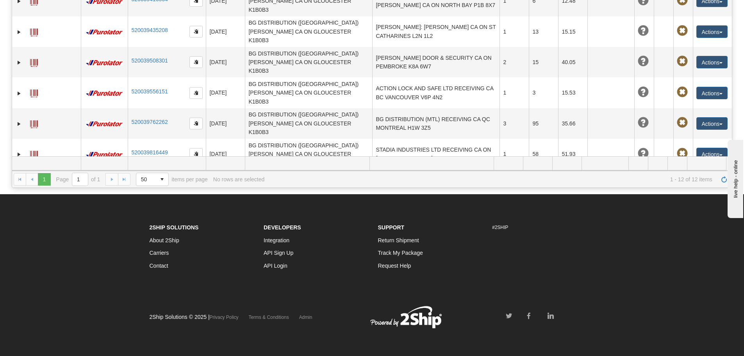
click at [697, 240] on button "Actions" at bounding box center [712, 246] width 31 height 13
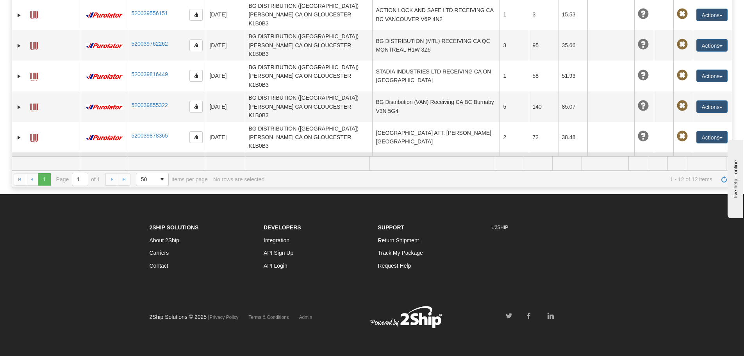
click at [678, 177] on link "Edit" at bounding box center [696, 182] width 63 height 10
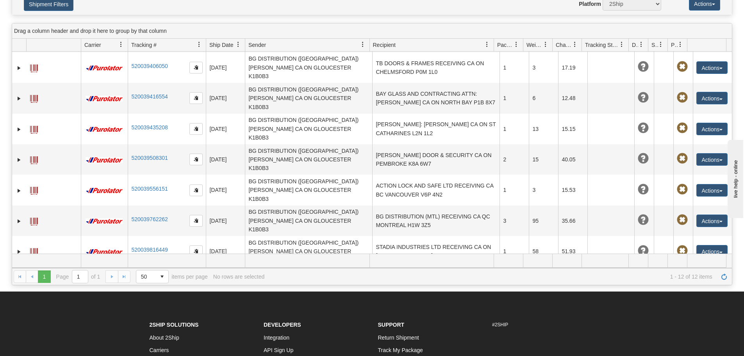
scroll to position [0, 0]
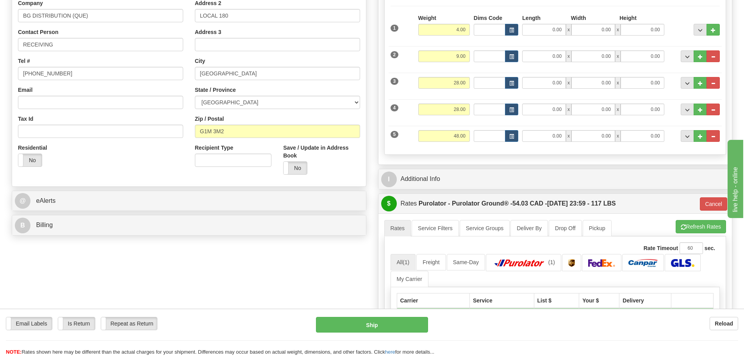
scroll to position [234, 0]
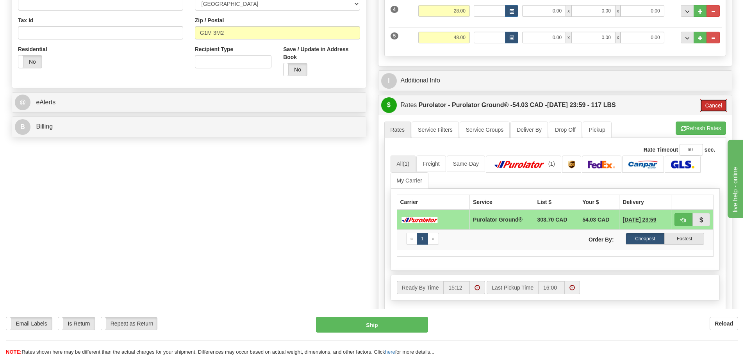
click at [707, 107] on button "Cancel" at bounding box center [713, 105] width 27 height 13
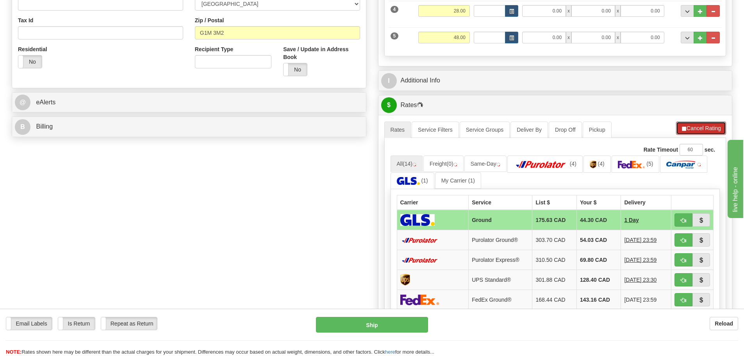
click at [706, 126] on button "Cancel Rating" at bounding box center [701, 128] width 50 height 13
click at [681, 218] on span "button" at bounding box center [683, 220] width 5 height 5
type input "1"
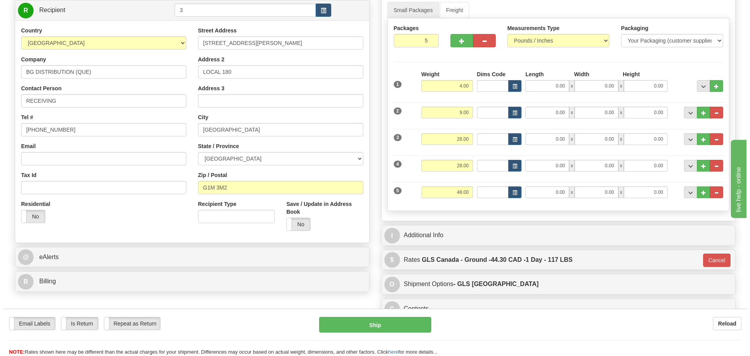
scroll to position [78, 0]
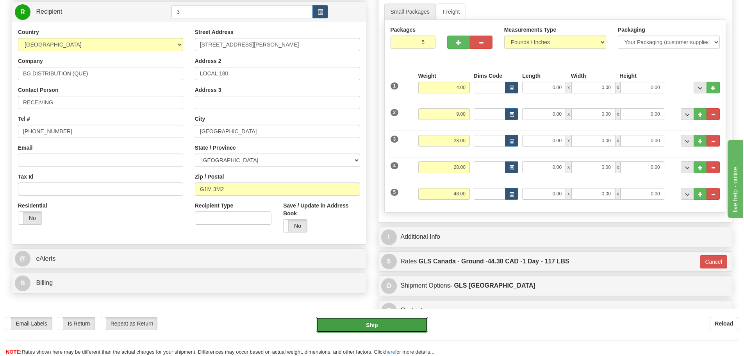
click at [410, 318] on button "Ship" at bounding box center [372, 325] width 112 height 16
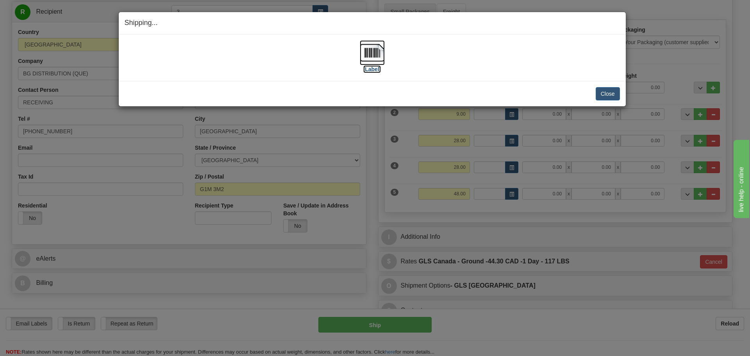
click at [368, 69] on label "[Label]" at bounding box center [372, 69] width 18 height 8
click at [602, 91] on button "Close" at bounding box center [608, 93] width 24 height 13
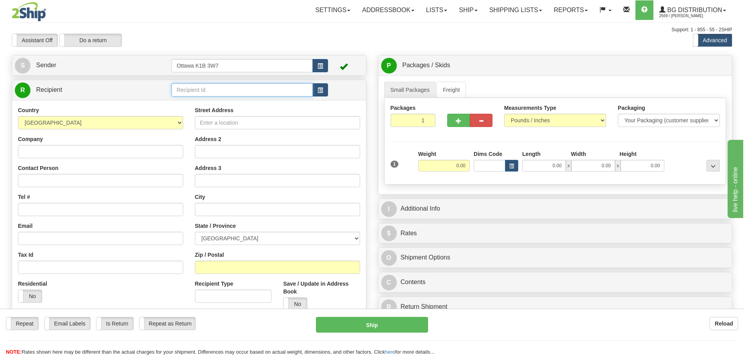
click at [225, 85] on input "text" at bounding box center [242, 89] width 141 height 13
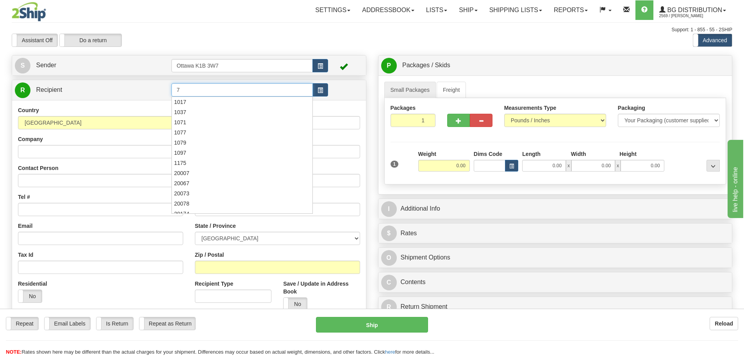
type input "7"
click at [323, 37] on div "Assistant On Assistant Off Do a return Do a return Previous Next Standard Advan…" at bounding box center [372, 40] width 733 height 13
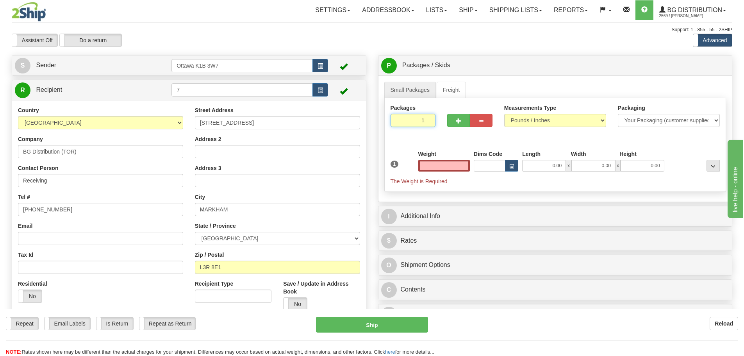
type input "0.00"
drag, startPoint x: 410, startPoint y: 118, endPoint x: 534, endPoint y: 159, distance: 130.5
click at [506, 150] on div "Packages 1 1 Measurements Type" at bounding box center [555, 145] width 342 height 94
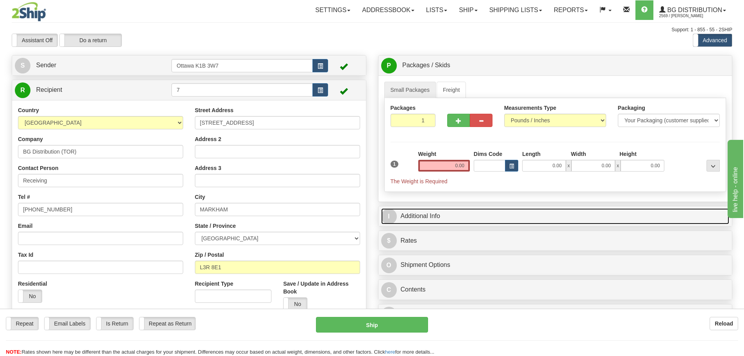
drag, startPoint x: 437, startPoint y: 213, endPoint x: 446, endPoint y: 216, distance: 9.1
click at [438, 213] on link "I Additional Info" at bounding box center [555, 216] width 349 height 16
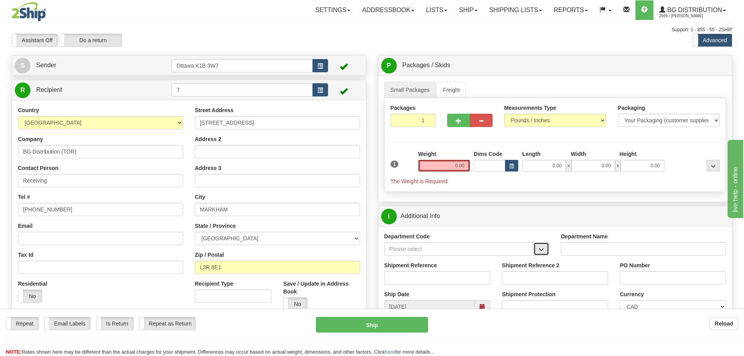
click at [549, 248] on button "button" at bounding box center [542, 248] width 16 height 13
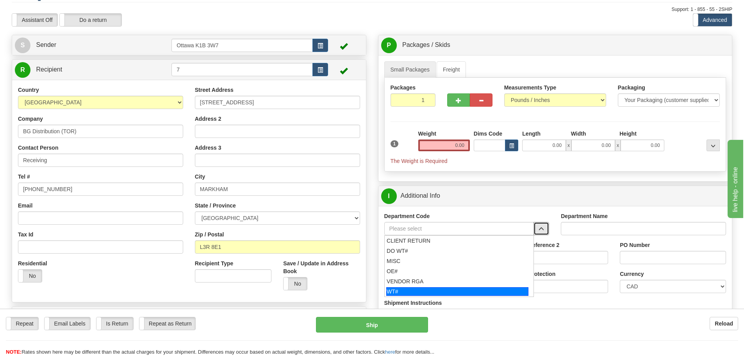
scroll to position [39, 0]
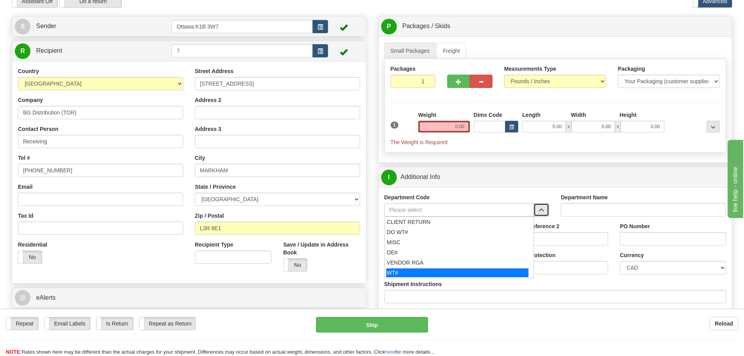
click at [435, 274] on div "WT#" at bounding box center [457, 272] width 142 height 9
type input "WT#"
type input "WAREHOUSE TRANSFERS"
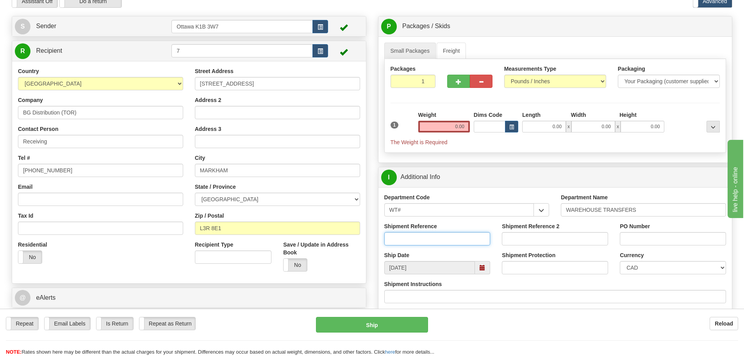
click at [437, 240] on input "Shipment Reference" at bounding box center [437, 238] width 106 height 13
type input "165630-01"
type input "165670-00"
click at [692, 245] on input "PO Number" at bounding box center [673, 238] width 106 height 13
type input "N/A"
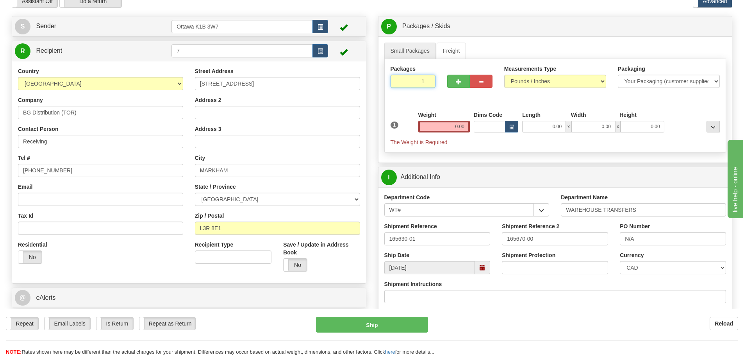
drag, startPoint x: 412, startPoint y: 88, endPoint x: 449, endPoint y: 117, distance: 46.7
click at [445, 107] on div "Packages 1 1 Measurements Type" at bounding box center [555, 106] width 342 height 94
type input "5"
click at [451, 102] on div "Packages 5 1 Measurements Type" at bounding box center [555, 106] width 342 height 94
click at [451, 128] on input "0.00" at bounding box center [444, 127] width 52 height 12
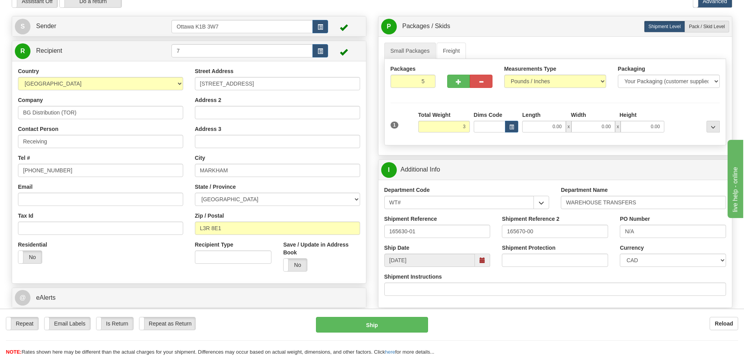
drag, startPoint x: 492, startPoint y: 100, endPoint x: 531, endPoint y: 98, distance: 38.3
click at [492, 100] on div "Packages 5 1 Measurements Type" at bounding box center [555, 102] width 342 height 86
type input "3.00"
click at [690, 25] on span "Pack / Skid Level" at bounding box center [707, 26] width 36 height 5
radio input "true"
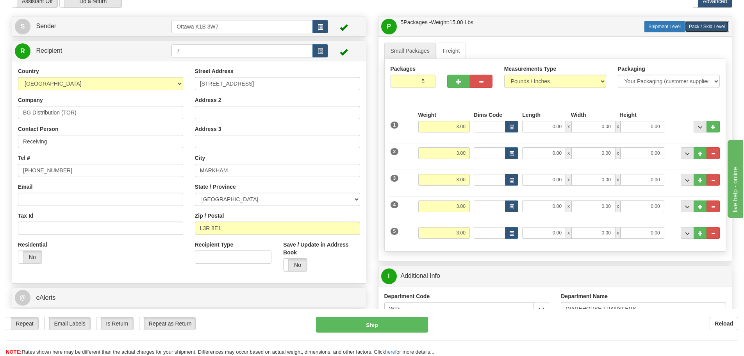
click at [677, 31] on label "Shipment Level Shipm." at bounding box center [664, 27] width 41 height 12
radio input "true"
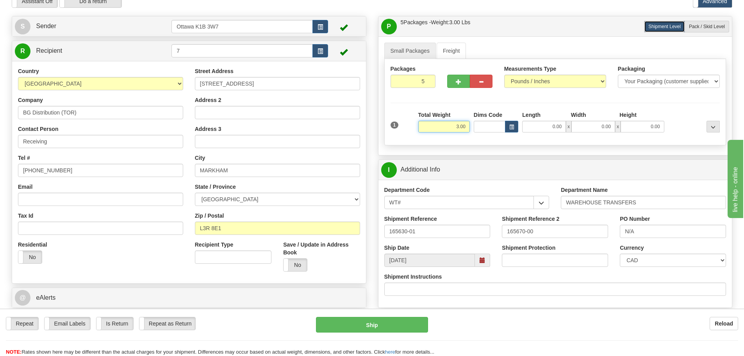
drag, startPoint x: 433, startPoint y: 124, endPoint x: 621, endPoint y: 148, distance: 189.5
click at [546, 143] on div "Packages 5 1 Measurements Type" at bounding box center [555, 102] width 342 height 86
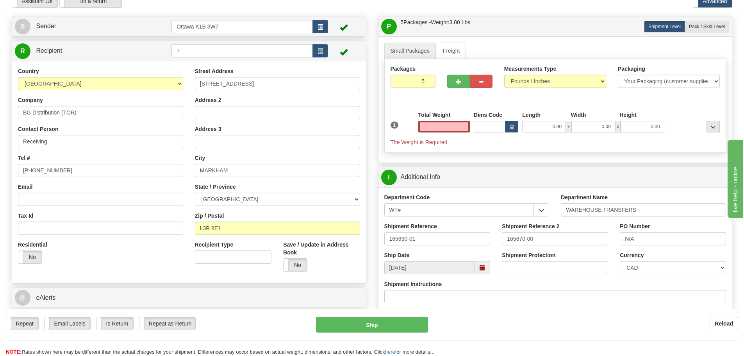
type input "0.00"
drag, startPoint x: 644, startPoint y: 96, endPoint x: 681, endPoint y: 83, distance: 39.3
click at [644, 96] on div "Packages 5 1 Measurements Type" at bounding box center [555, 106] width 342 height 94
click at [706, 30] on label "Pack / Skid Level Pack.." at bounding box center [707, 27] width 45 height 12
radio input "true"
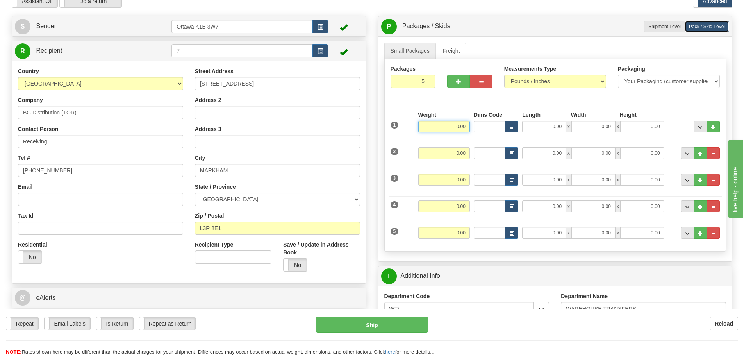
click at [437, 124] on input "0.00" at bounding box center [444, 127] width 52 height 12
type input "3.00"
click at [460, 155] on input "0.00" at bounding box center [444, 153] width 52 height 12
click at [457, 183] on input "0.00" at bounding box center [444, 180] width 52 height 12
type input "27.00"
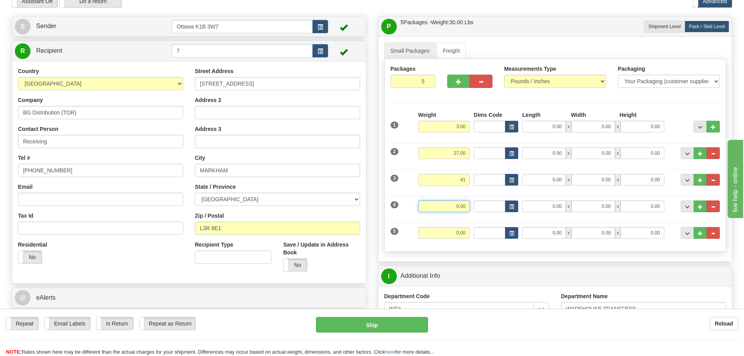
type input "41.00"
drag, startPoint x: 467, startPoint y: 207, endPoint x: 627, endPoint y: 256, distance: 167.5
click at [467, 206] on input "0.00" at bounding box center [444, 206] width 52 height 12
click at [458, 232] on input "0.00" at bounding box center [444, 233] width 52 height 12
type input "19.00"
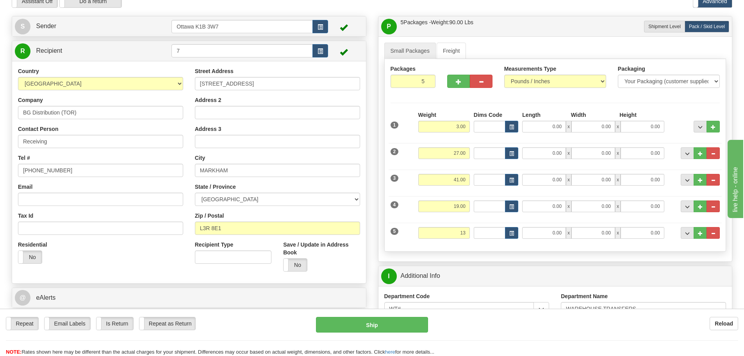
click at [373, 225] on div "P Packages / Skids 5 Packages - Weight: 90.00 Lbs 1 Skids - Weight: 0.00 Lbs Sh…" at bounding box center [555, 348] width 367 height 665
type input "13.00"
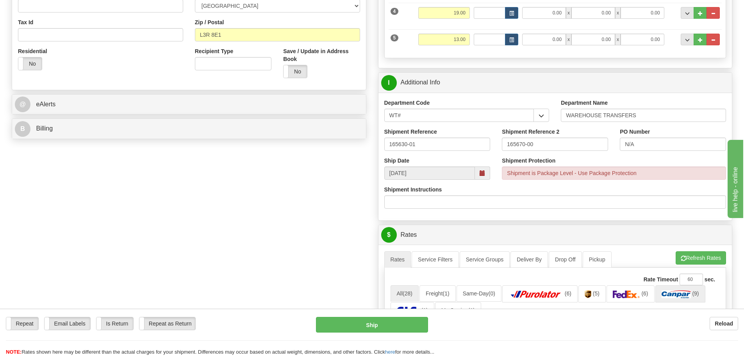
scroll to position [78, 0]
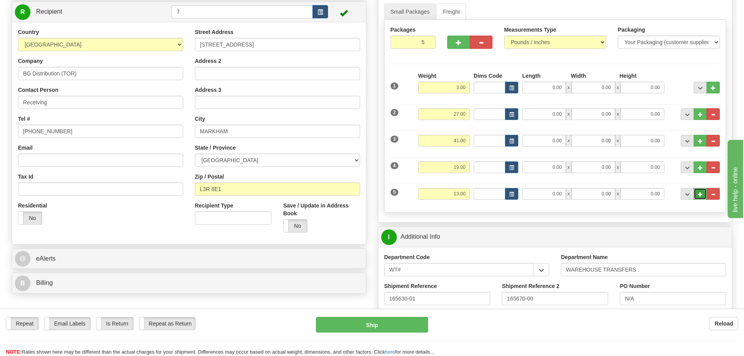
click at [696, 195] on button "..." at bounding box center [700, 194] width 13 height 12
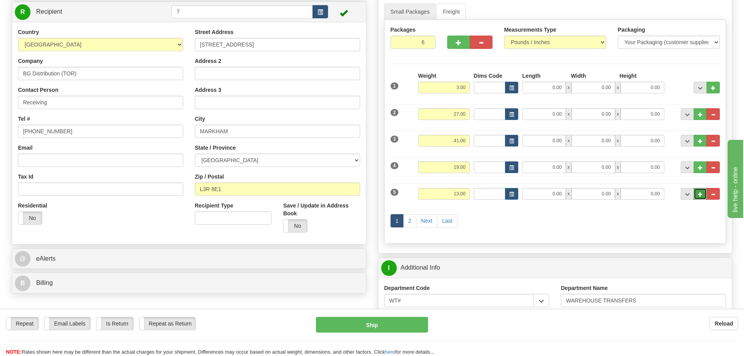
click at [699, 195] on span "..." at bounding box center [700, 194] width 5 height 4
type input "7"
click at [421, 222] on link "Next" at bounding box center [426, 220] width 21 height 13
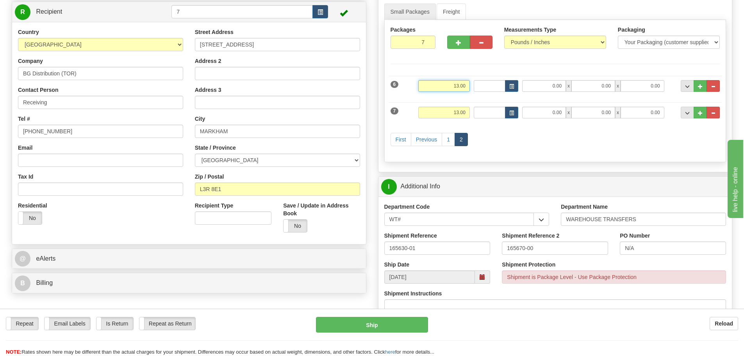
drag, startPoint x: 440, startPoint y: 88, endPoint x: 577, endPoint y: 116, distance: 140.5
click at [533, 102] on div "6 Weight 13.00 Dims Code 0.00" at bounding box center [556, 114] width 330 height 84
type input "0.00"
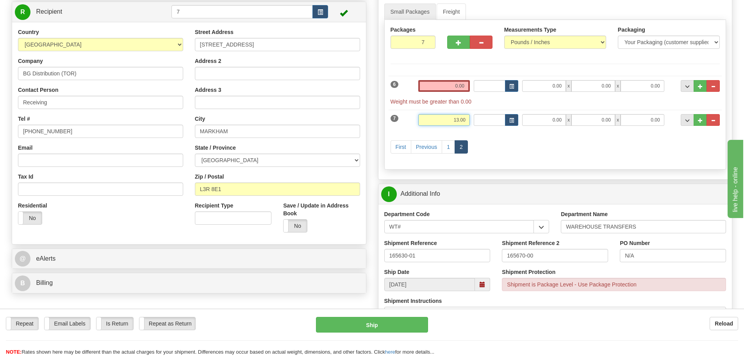
drag, startPoint x: 516, startPoint y: 134, endPoint x: 598, endPoint y: 148, distance: 83.3
click at [586, 147] on div "6 Weight 0.00 Dims Code Width" at bounding box center [556, 117] width 330 height 91
type input "0.00"
click at [442, 90] on input "0.00" at bounding box center [444, 86] width 52 height 12
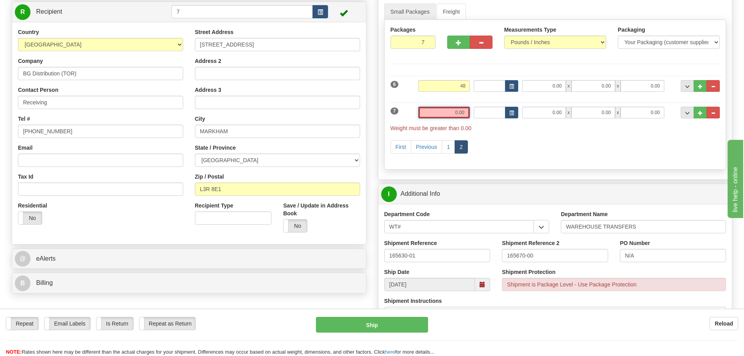
type input "48.00"
click at [462, 117] on input "0.00" at bounding box center [444, 113] width 52 height 12
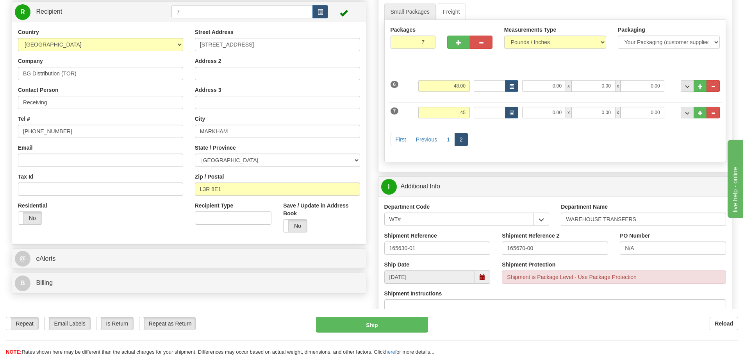
click at [542, 152] on div "First Previous 1 2" at bounding box center [556, 140] width 334 height 31
type input "45.00"
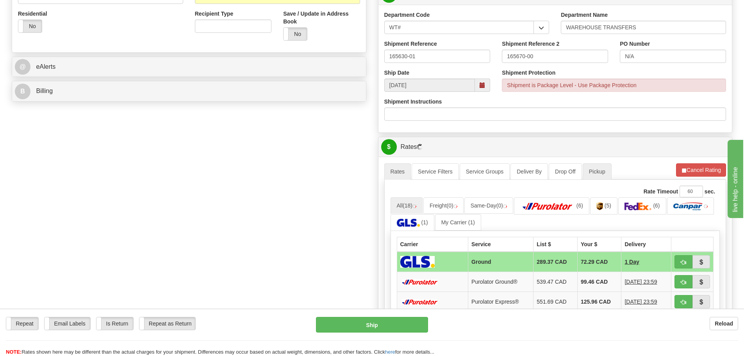
scroll to position [274, 0]
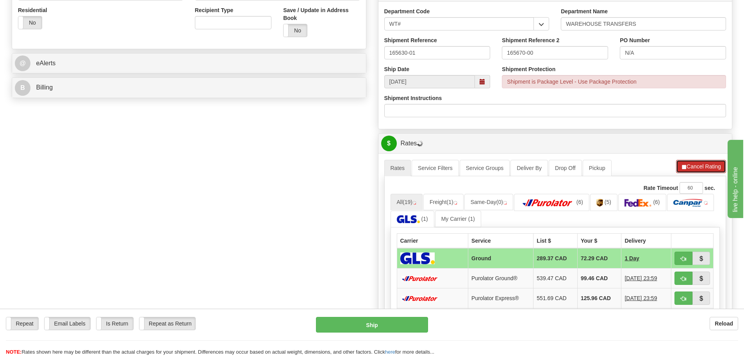
click at [688, 162] on button "Cancel Rating" at bounding box center [701, 166] width 50 height 13
click at [690, 166] on button "Refresh Rates" at bounding box center [701, 166] width 50 height 13
drag, startPoint x: 690, startPoint y: 166, endPoint x: 692, endPoint y: 193, distance: 27.0
click at [691, 166] on button "Cancel Rating" at bounding box center [701, 166] width 50 height 13
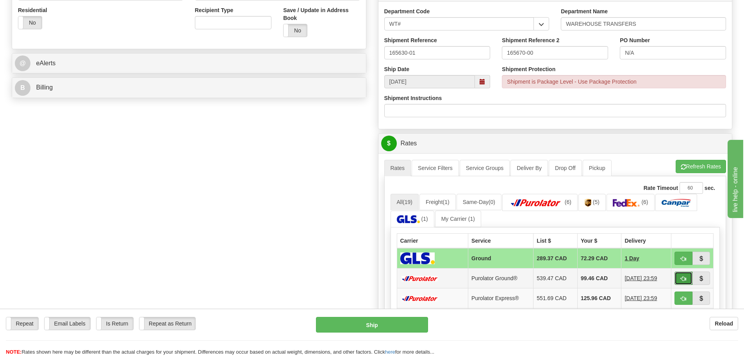
click at [683, 278] on span "button" at bounding box center [683, 278] width 5 height 5
type input "260"
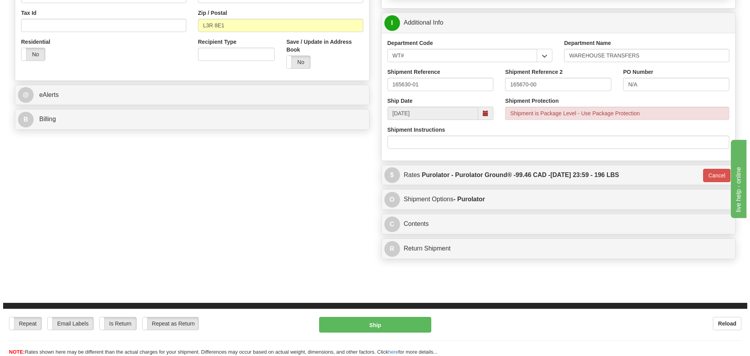
scroll to position [117, 0]
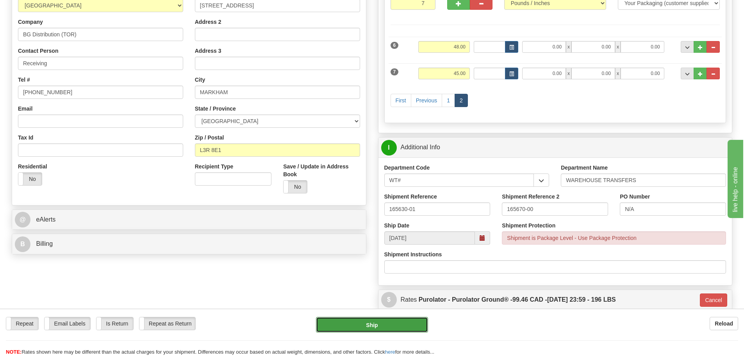
click at [352, 331] on button "Ship" at bounding box center [372, 325] width 112 height 16
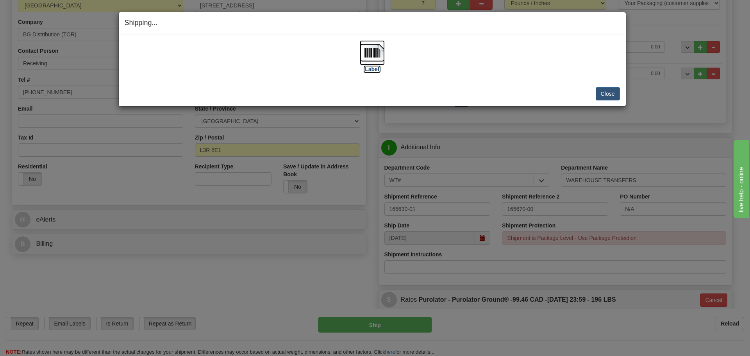
click at [375, 68] on label "[Label]" at bounding box center [372, 69] width 18 height 8
click at [607, 91] on button "Close" at bounding box center [608, 93] width 24 height 13
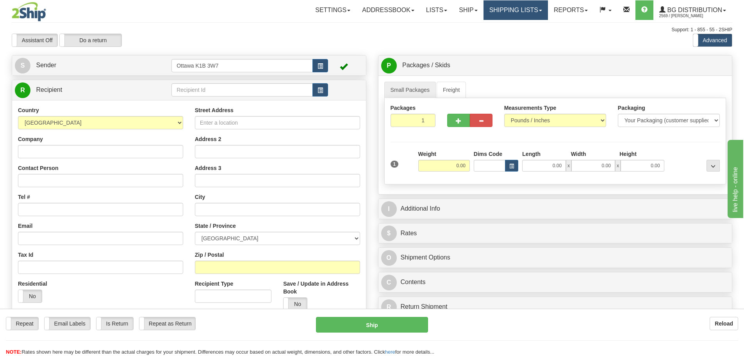
click at [498, 12] on link "Shipping lists" at bounding box center [516, 10] width 64 height 20
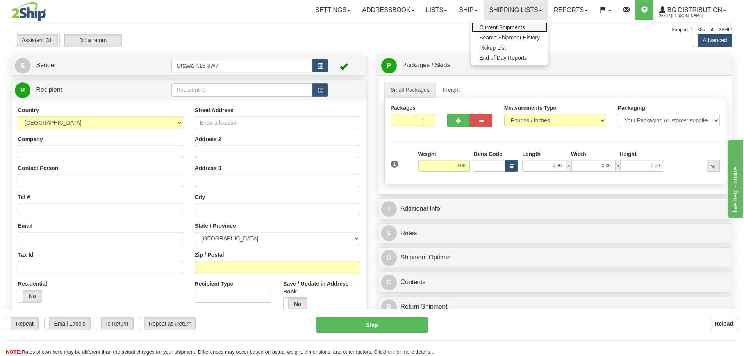
click at [502, 24] on link "Current Shipments" at bounding box center [510, 27] width 76 height 10
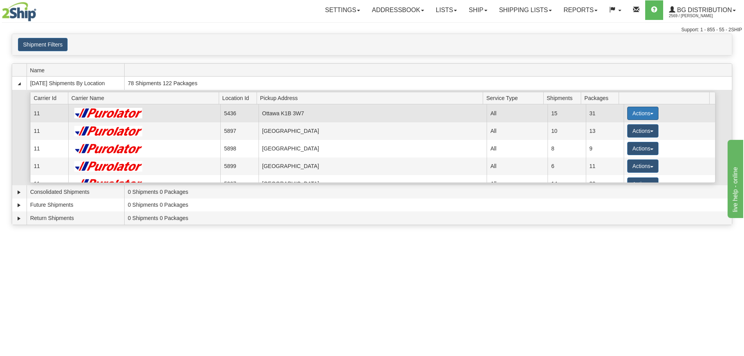
click at [631, 108] on button "Actions" at bounding box center [643, 113] width 31 height 13
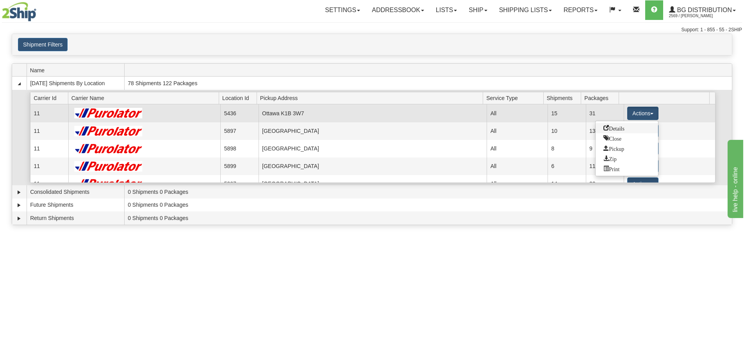
click at [621, 125] on span "Details" at bounding box center [614, 127] width 21 height 5
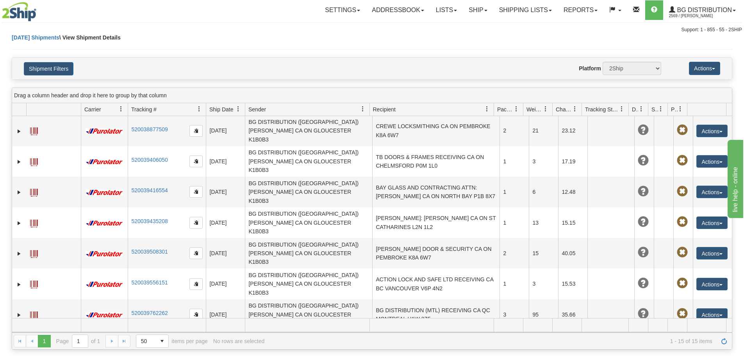
scroll to position [126, 0]
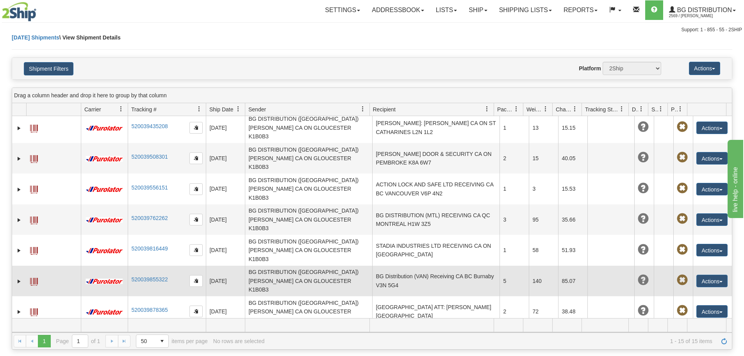
click at [449, 266] on td "BG Distribution (VAN) Receiving CA BC Burnaby V3N 5G4" at bounding box center [435, 281] width 127 height 30
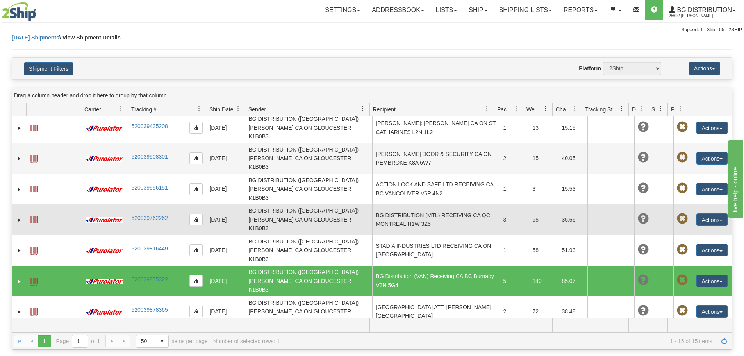
click at [458, 204] on td "BG DISTRIBUTION (MTL) RECEIVING CA QC MONTREAL H1W 3Z5" at bounding box center [435, 219] width 127 height 30
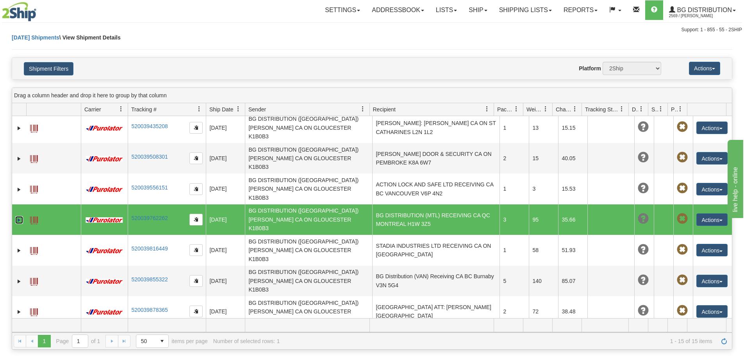
click at [19, 216] on link "Expand" at bounding box center [19, 220] width 8 height 8
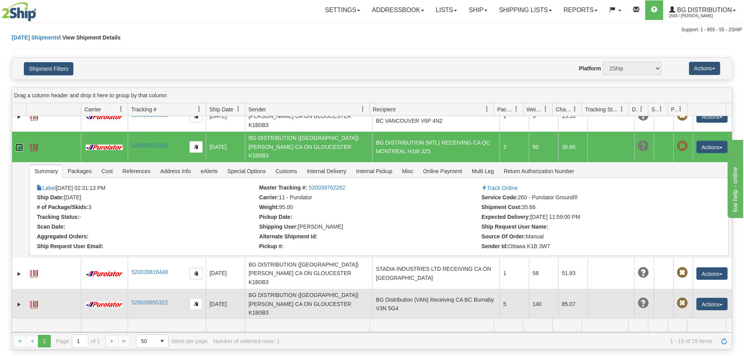
scroll to position [204, 0]
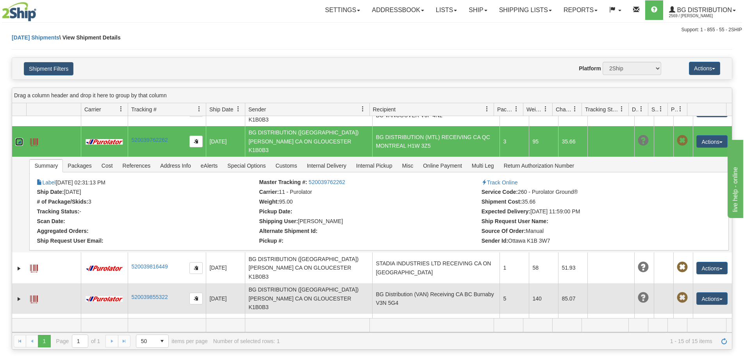
click at [384, 283] on td "BG Distribution (VAN) Receiving CA BC Burnaby V3N 5G4" at bounding box center [435, 298] width 127 height 30
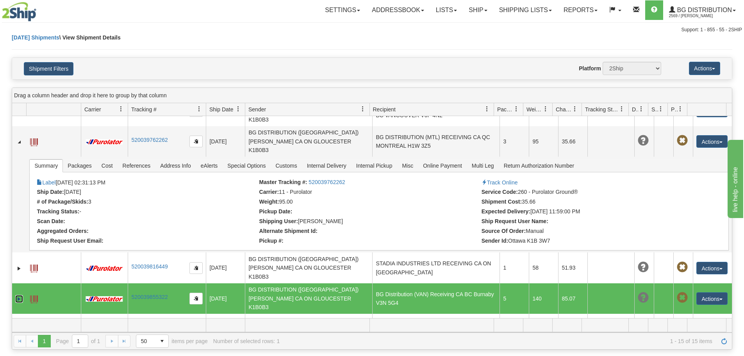
click at [20, 295] on link "Expand" at bounding box center [19, 299] width 8 height 8
drag, startPoint x: 346, startPoint y: 251, endPoint x: 307, endPoint y: 254, distance: 39.6
click at [307, 336] on li "Master Tracking #: 520039855322" at bounding box center [369, 340] width 220 height 8
copy link "520039855322"
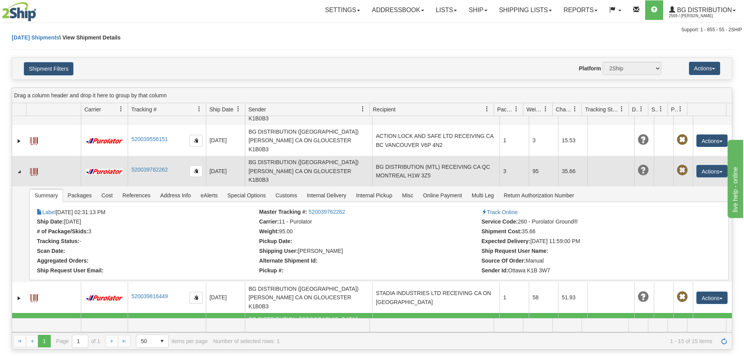
scroll to position [126, 0]
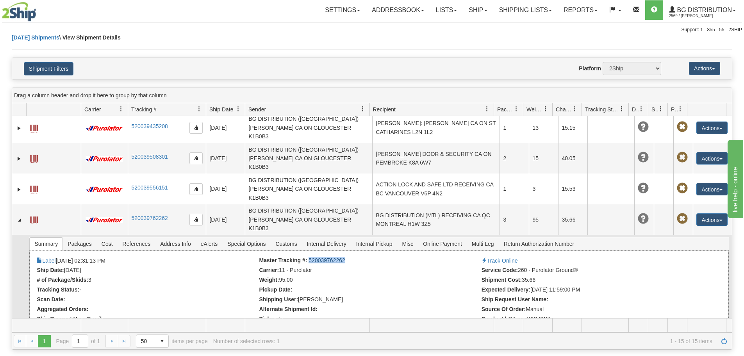
drag, startPoint x: 345, startPoint y: 190, endPoint x: 308, endPoint y: 190, distance: 37.5
click at [308, 257] on li "Master Tracking #: 520039762262" at bounding box center [369, 261] width 220 height 8
copy link "520039762262"
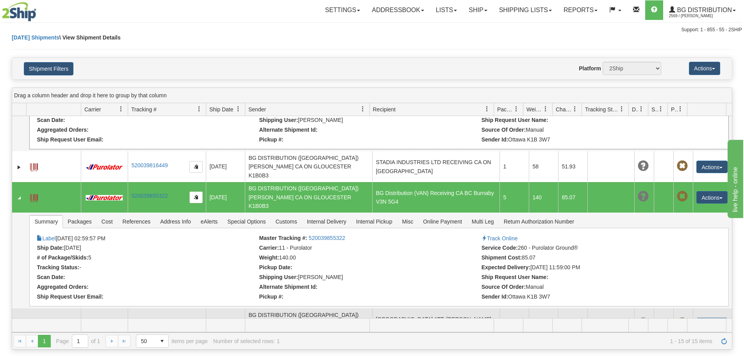
scroll to position [318, 0]
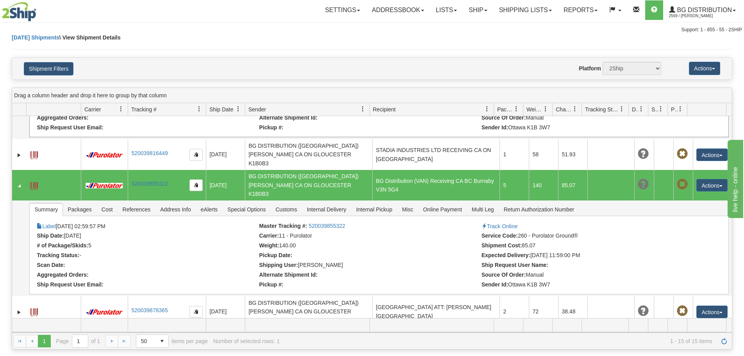
click at [397, 327] on td "BG DISTRIBUTION (STB) RECEIVING CA QC SAINT-BRUNO J3V 0A2" at bounding box center [435, 342] width 127 height 30
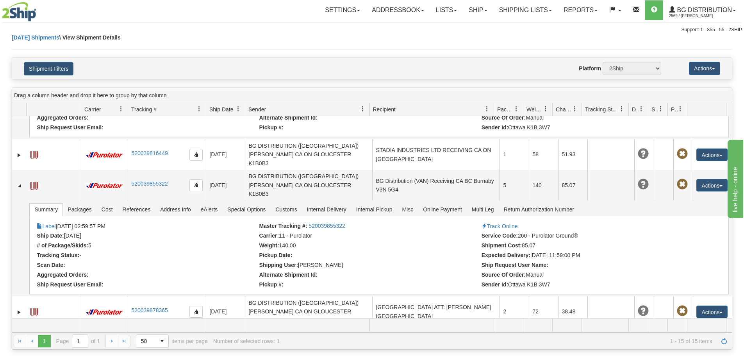
click at [18, 339] on link "Expand" at bounding box center [19, 343] width 8 height 8
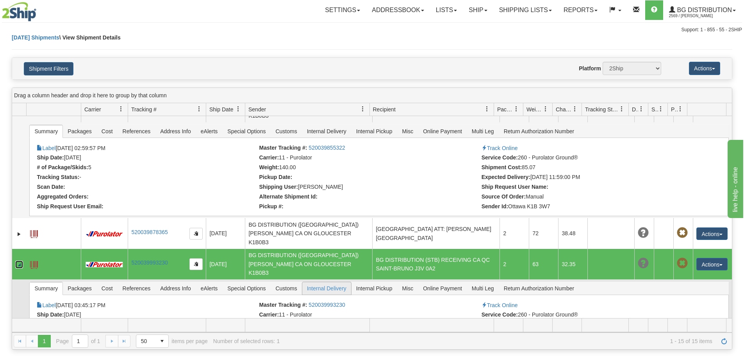
scroll to position [414, 0]
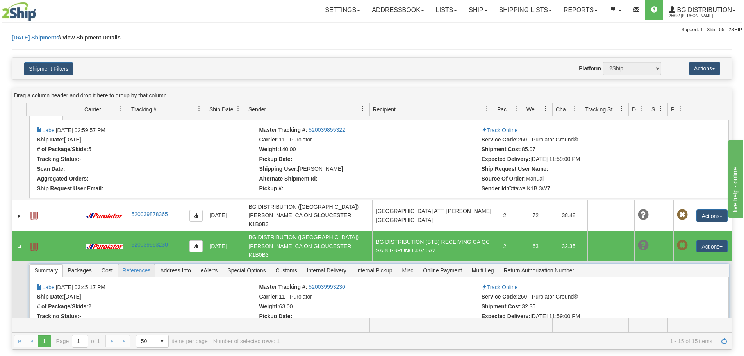
click at [141, 264] on span "References" at bounding box center [137, 270] width 38 height 13
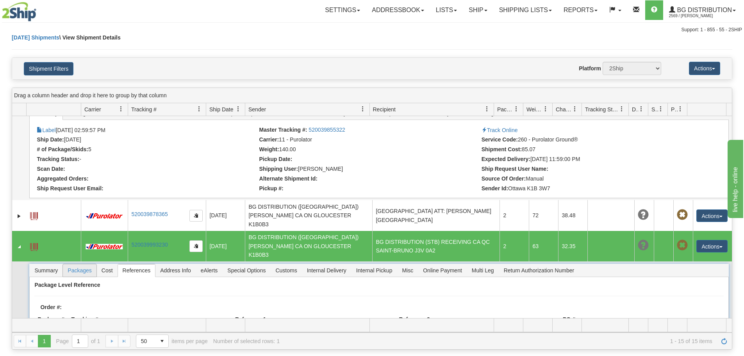
click at [87, 264] on span "Packages" at bounding box center [79, 270] width 33 height 13
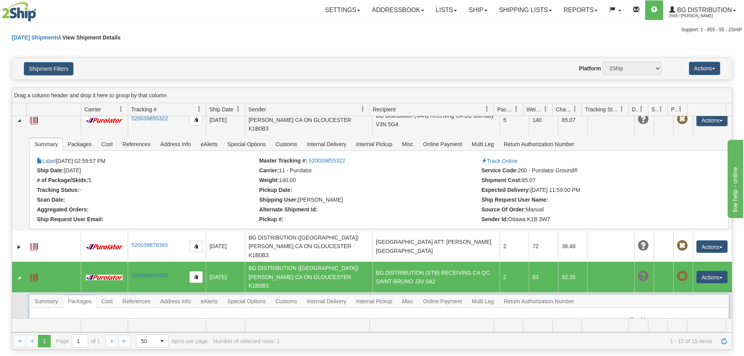
scroll to position [409, 0]
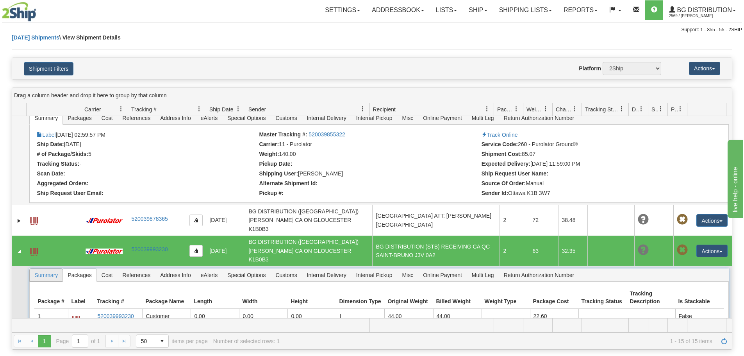
click at [52, 269] on span "Summary" at bounding box center [46, 275] width 33 height 13
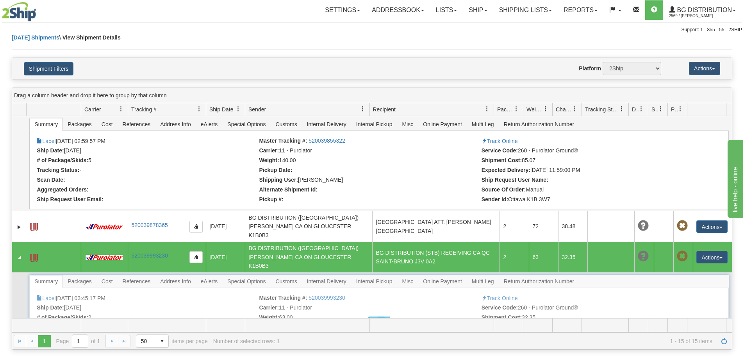
scroll to position [414, 0]
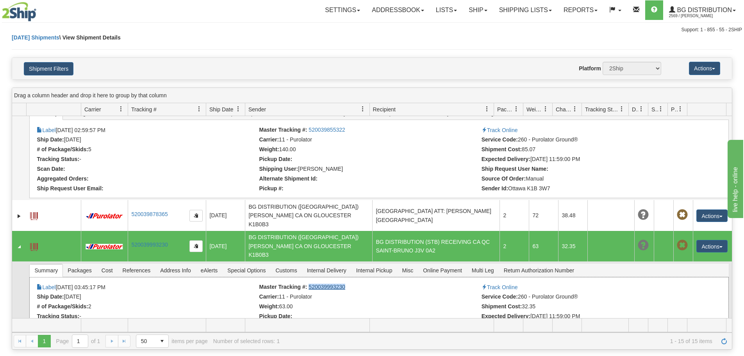
drag, startPoint x: 345, startPoint y: 183, endPoint x: 307, endPoint y: 183, distance: 38.3
click at [307, 284] on li "Master Tracking #: 520039993230" at bounding box center [369, 288] width 220 height 8
copy link "520039993230"
click at [506, 10] on link "Shipping lists" at bounding box center [525, 10] width 64 height 20
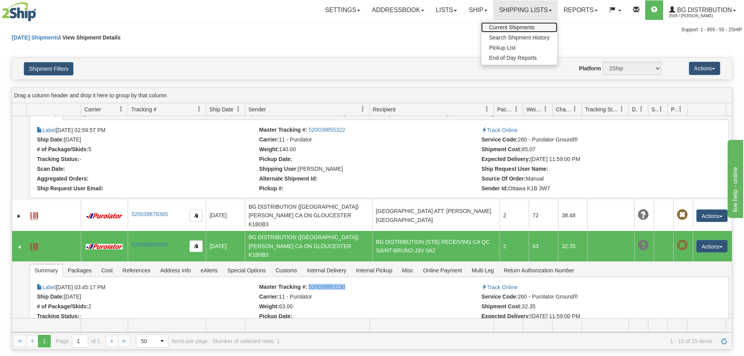
click at [504, 27] on span "Current Shipments" at bounding box center [512, 27] width 46 height 6
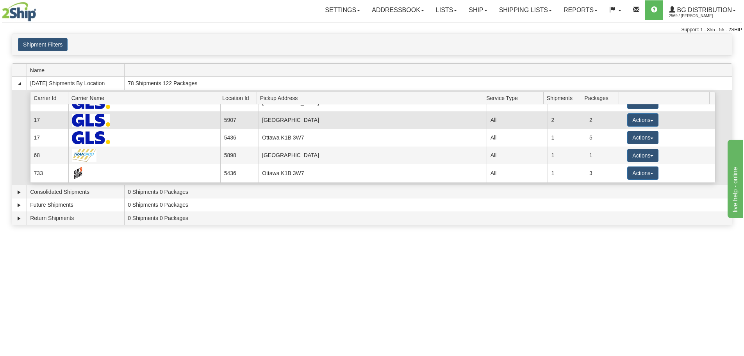
scroll to position [117, 0]
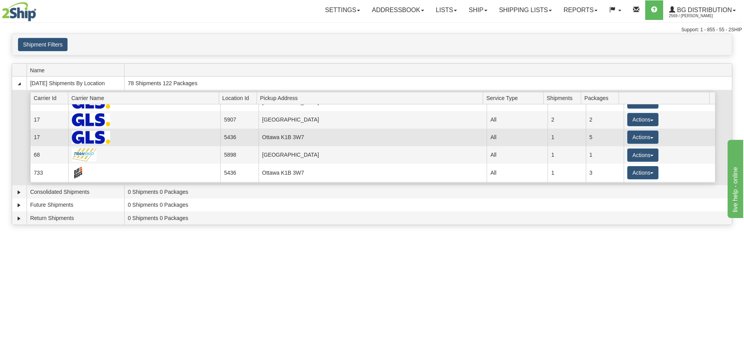
click at [617, 135] on td "5" at bounding box center [605, 138] width 38 height 18
click at [632, 135] on button "Actions" at bounding box center [643, 137] width 31 height 13
click at [608, 150] on span "Details" at bounding box center [614, 151] width 21 height 5
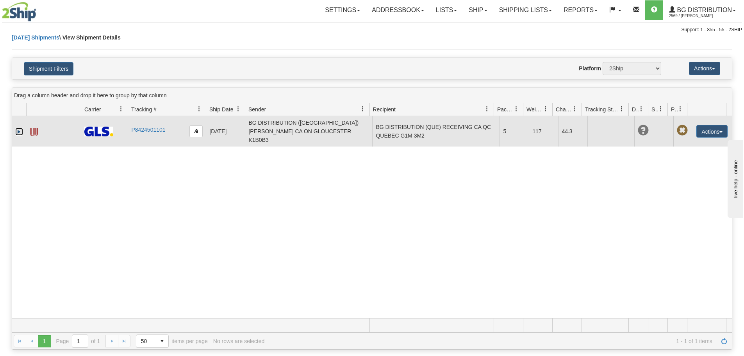
click at [16, 128] on link "Expand" at bounding box center [19, 132] width 8 height 8
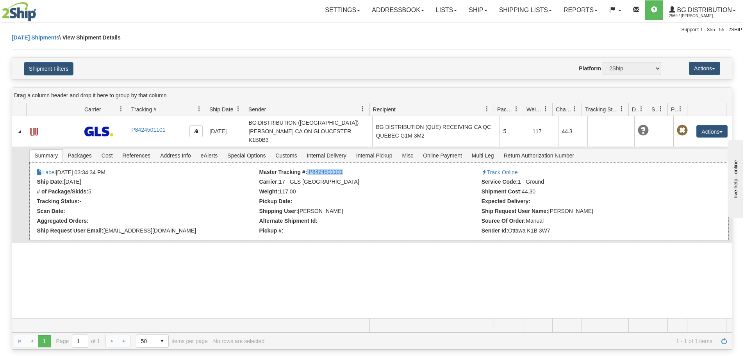
drag, startPoint x: 342, startPoint y: 163, endPoint x: 306, endPoint y: 164, distance: 36.4
click at [306, 169] on li "Master Tracking #: P8424501101" at bounding box center [369, 173] width 220 height 8
copy li "P8424501101"
click at [463, 9] on link "Ship" at bounding box center [478, 10] width 30 height 20
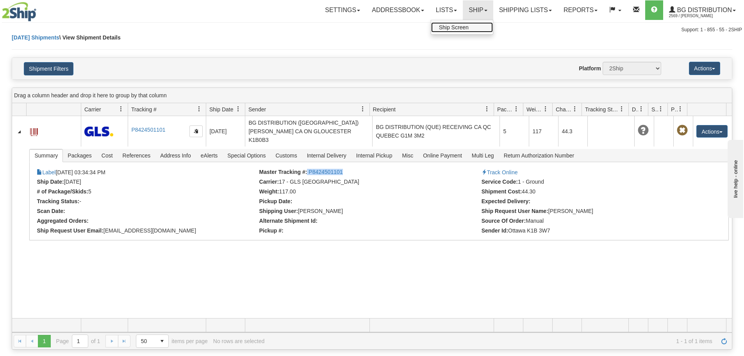
click at [461, 27] on span "Ship Screen" at bounding box center [454, 27] width 30 height 6
